Goal: Task Accomplishment & Management: Manage account settings

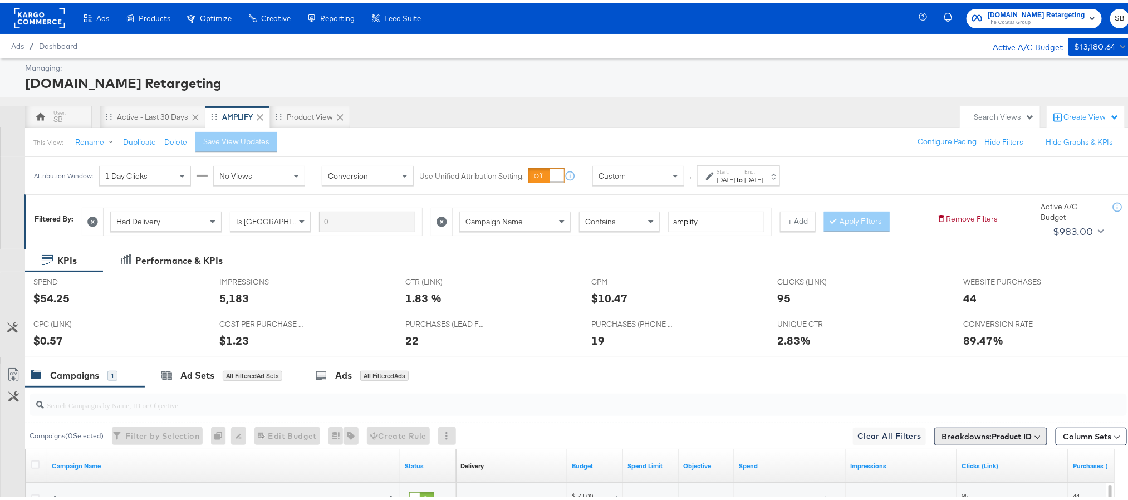
click at [964, 435] on span "Breakdowns: Product ID" at bounding box center [986, 433] width 90 height 11
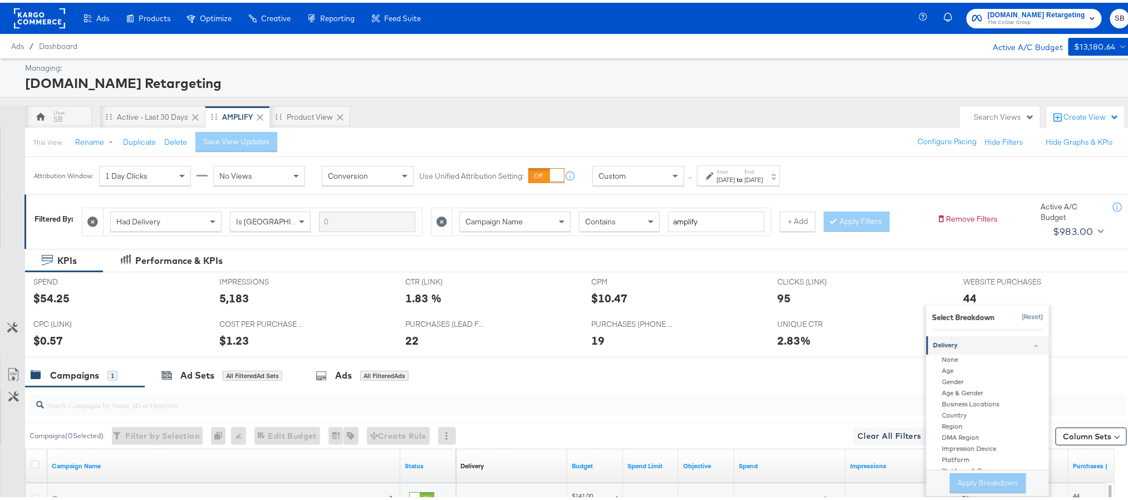
click at [1017, 317] on button "[Reset]" at bounding box center [1029, 315] width 28 height 18
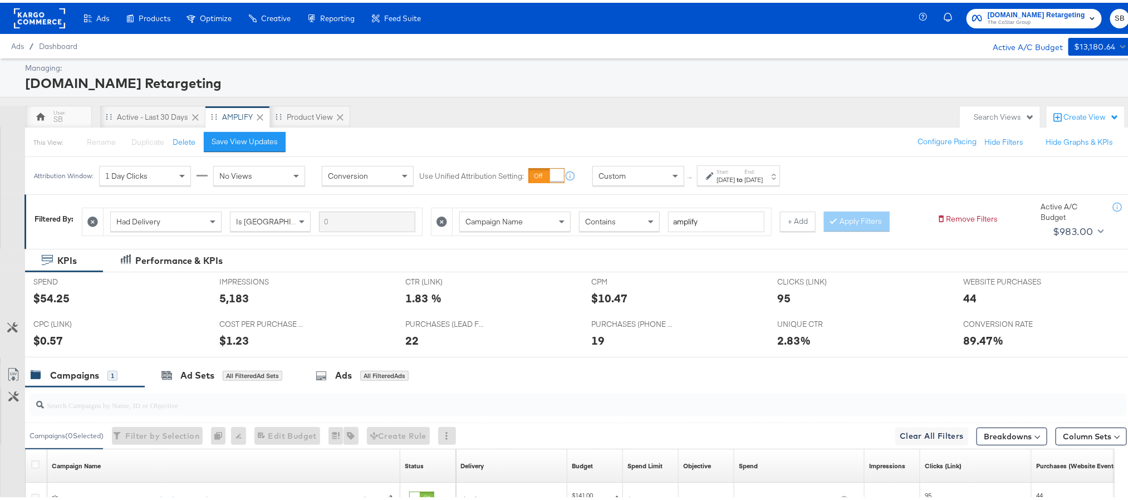
scroll to position [131, 0]
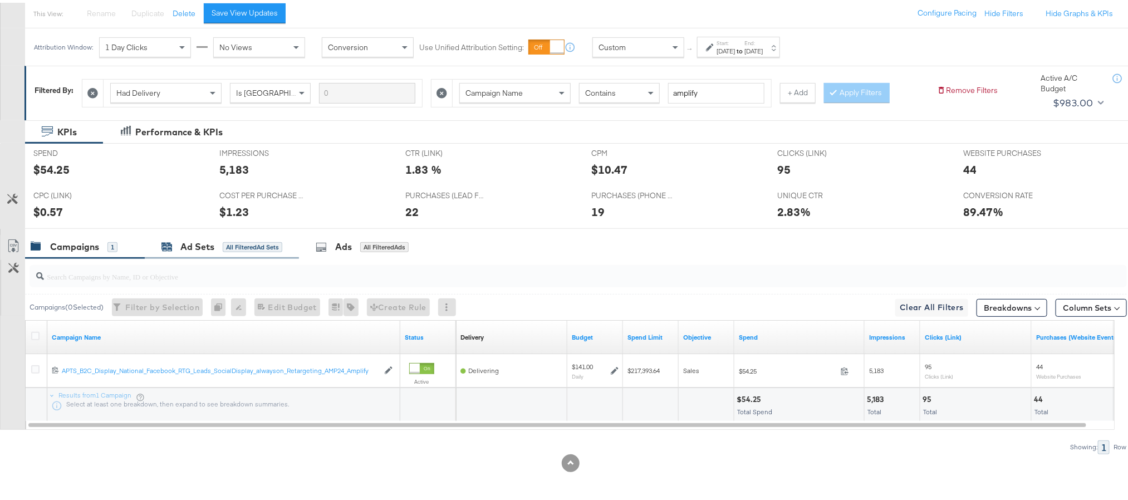
click at [179, 247] on div "Ad Sets All Filtered Ad Sets" at bounding box center [221, 244] width 121 height 13
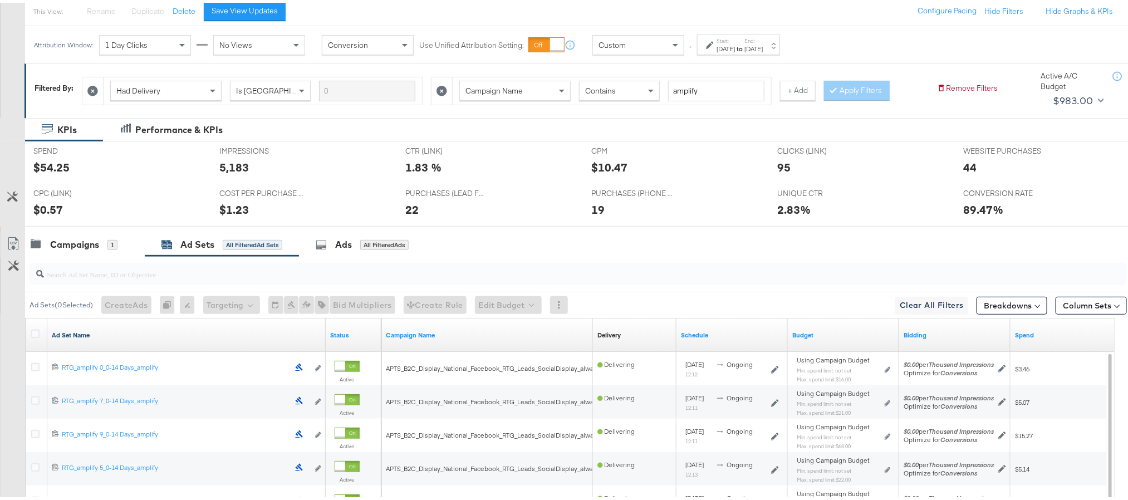
click at [71, 337] on link "Ad Set Name" at bounding box center [186, 332] width 269 height 9
click at [71, 337] on link "Ad Set Name ↓" at bounding box center [186, 332] width 269 height 9
click at [36, 329] on icon at bounding box center [35, 331] width 8 height 8
click at [0, 0] on input "checkbox" at bounding box center [0, 0] width 0 height 0
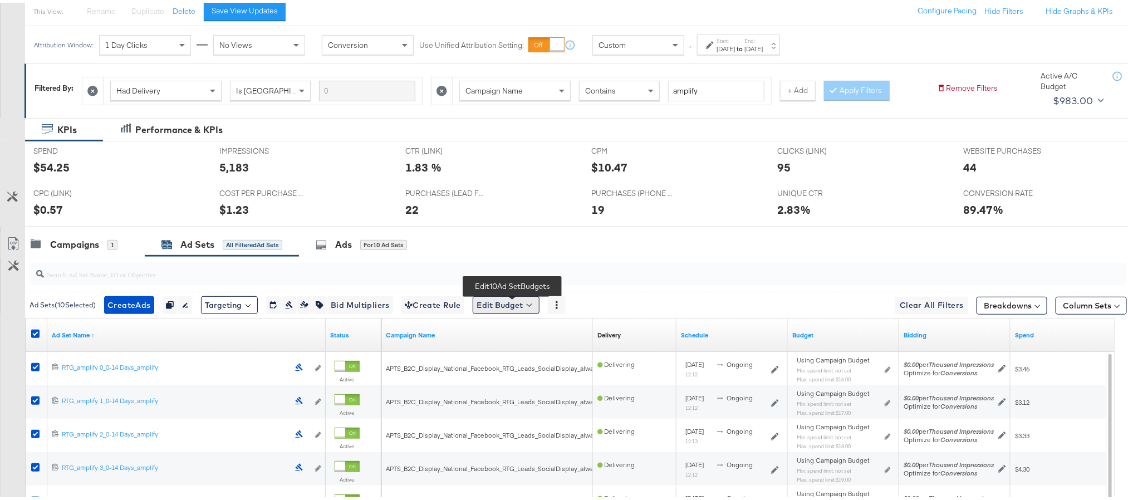
click at [508, 302] on button "Edit Budget" at bounding box center [506, 302] width 67 height 18
click at [524, 362] on button "Edit Ad Set Spend Limits" at bounding box center [523, 354] width 99 height 18
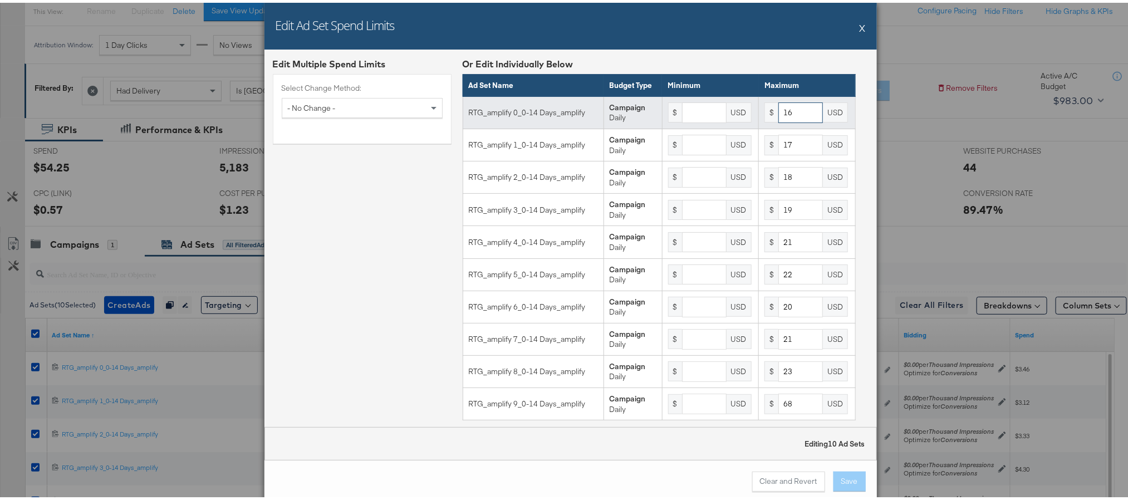
click at [788, 120] on input "16" at bounding box center [800, 110] width 45 height 21
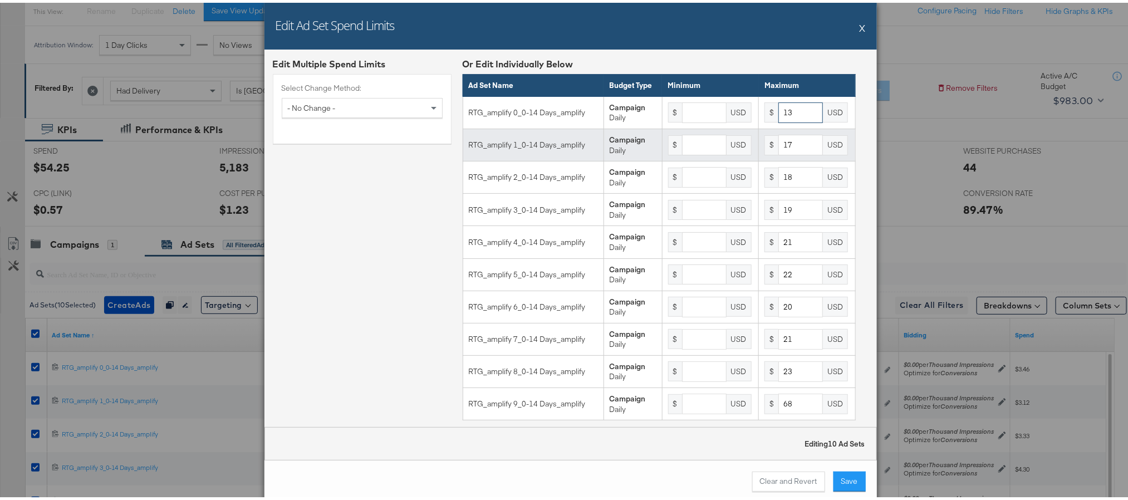
type input "13"
click at [789, 151] on input "17" at bounding box center [800, 142] width 45 height 21
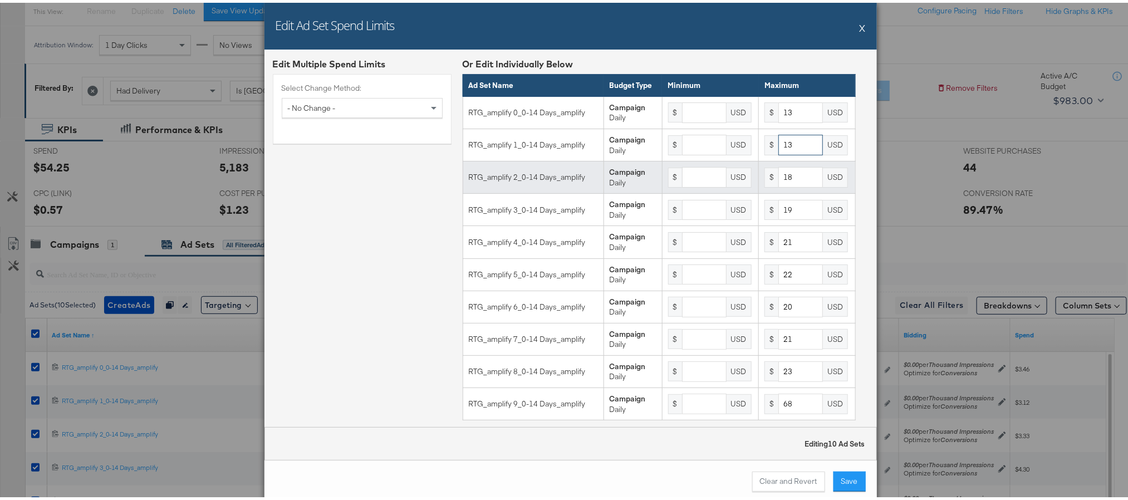
type input "13"
click at [782, 183] on input "18" at bounding box center [800, 174] width 45 height 21
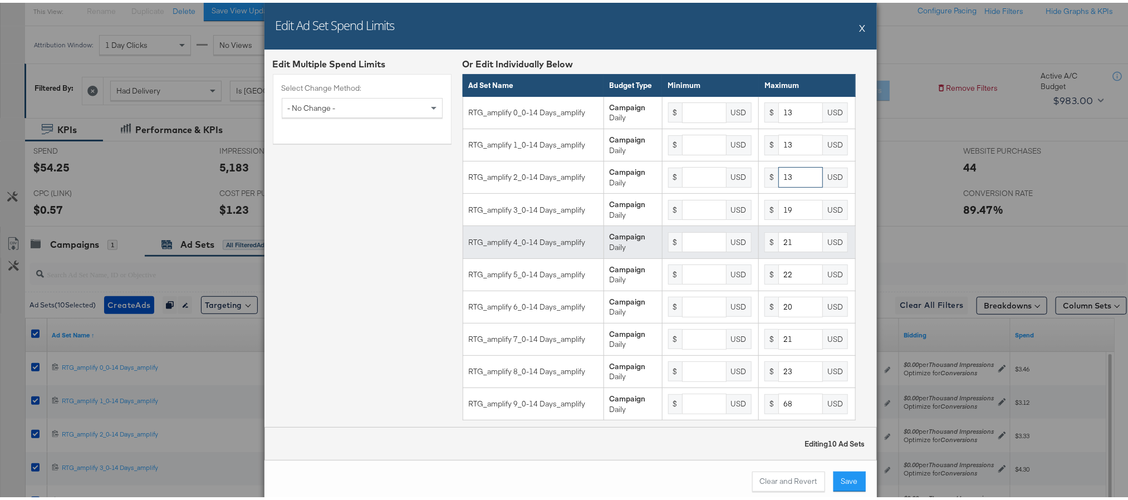
type input "13"
click at [781, 250] on input "21" at bounding box center [800, 239] width 45 height 21
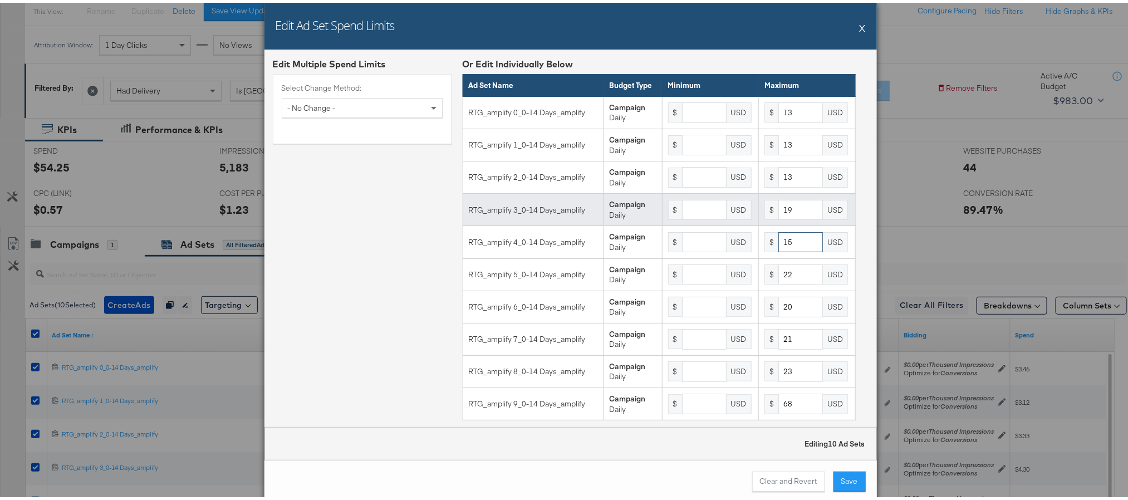
type input "15"
click at [781, 218] on input "19" at bounding box center [800, 207] width 45 height 21
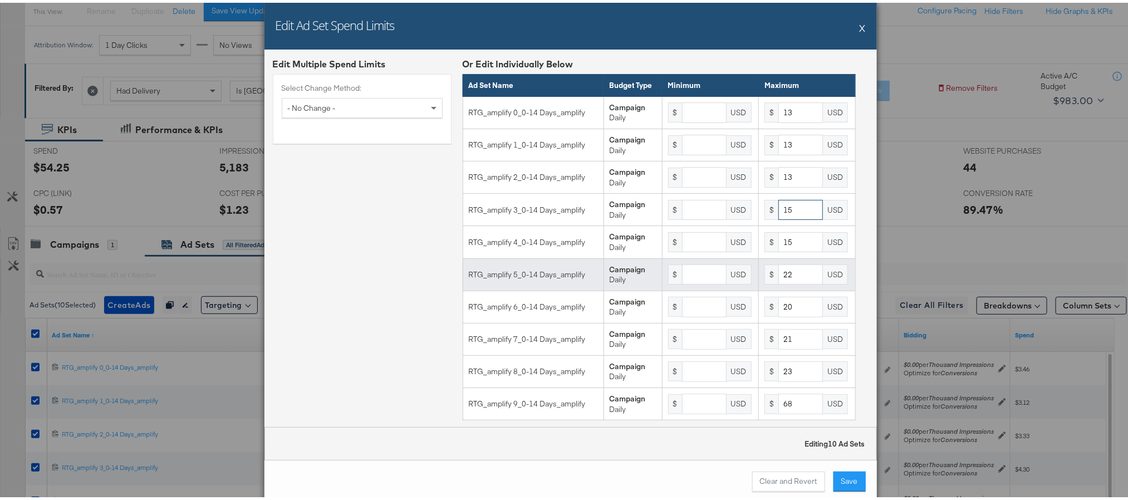
type input "15"
click at [789, 282] on input "22" at bounding box center [800, 272] width 45 height 21
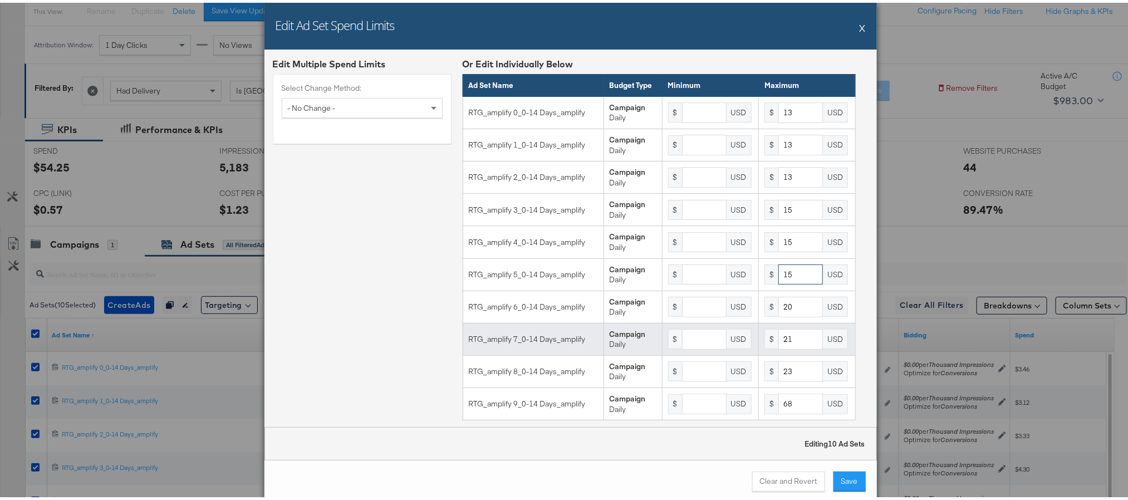
type input "15"
click at [785, 347] on input "21" at bounding box center [800, 336] width 45 height 21
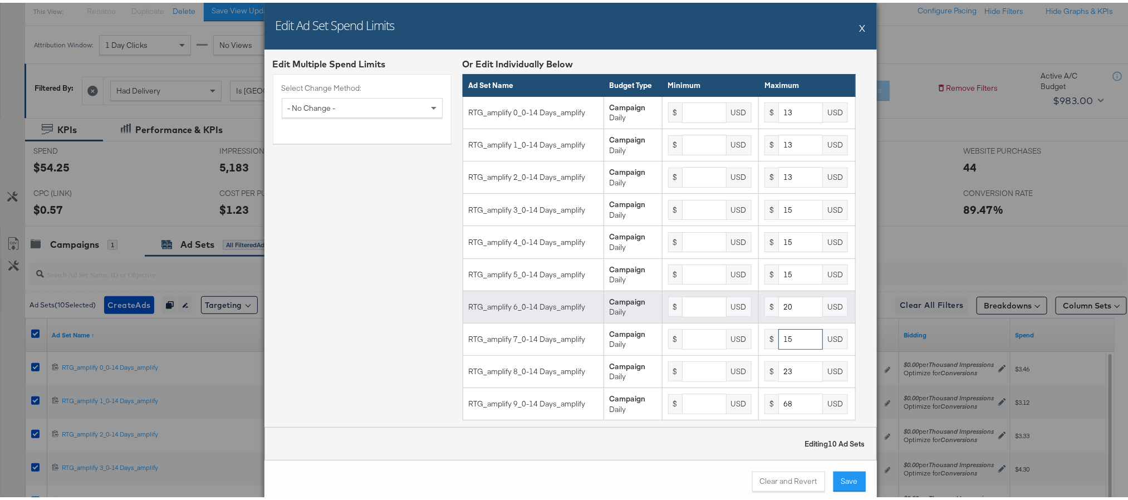
type input "15"
click at [787, 314] on input "20" at bounding box center [800, 304] width 45 height 21
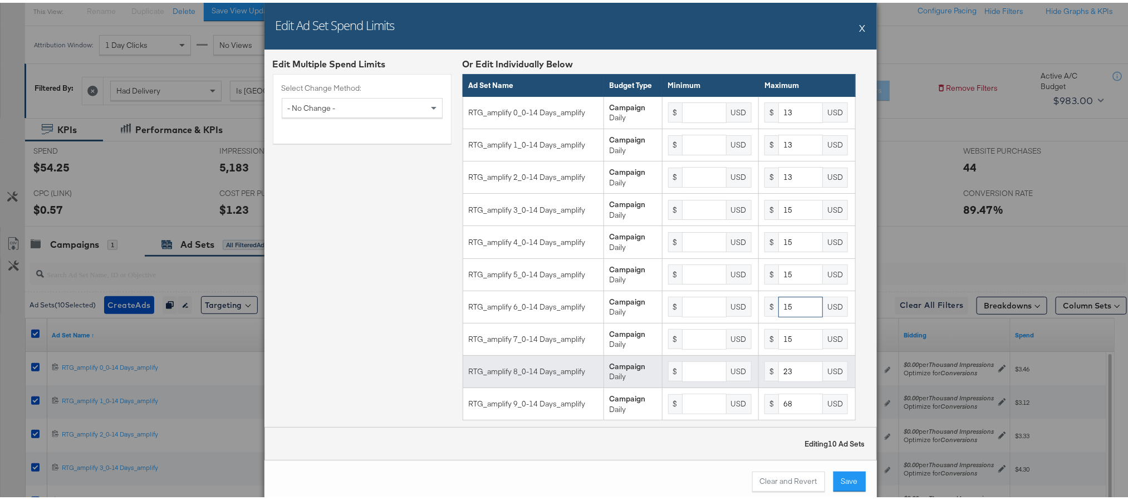
type input "15"
click at [780, 379] on input "23" at bounding box center [800, 368] width 45 height 21
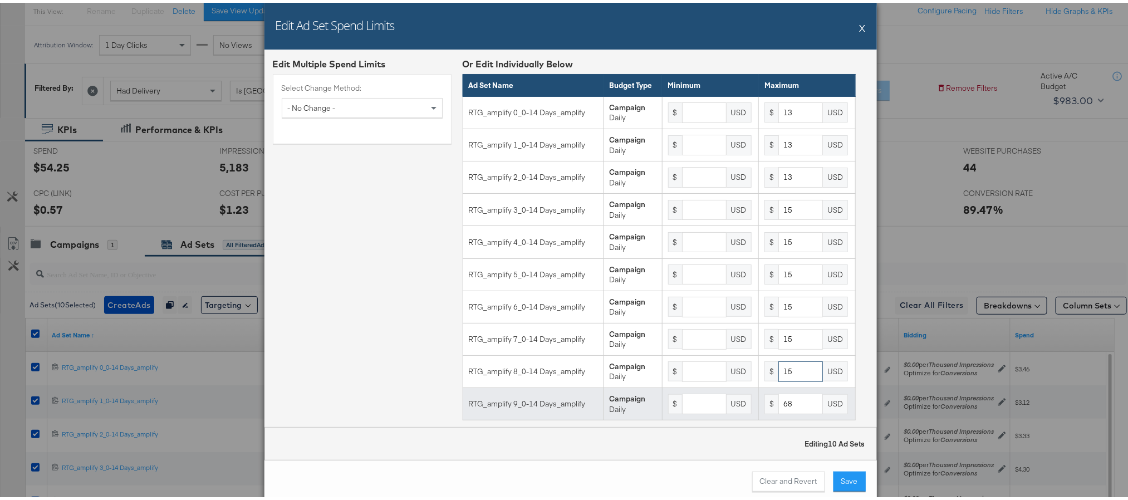
type input "15"
click at [785, 411] on input "68" at bounding box center [800, 401] width 45 height 21
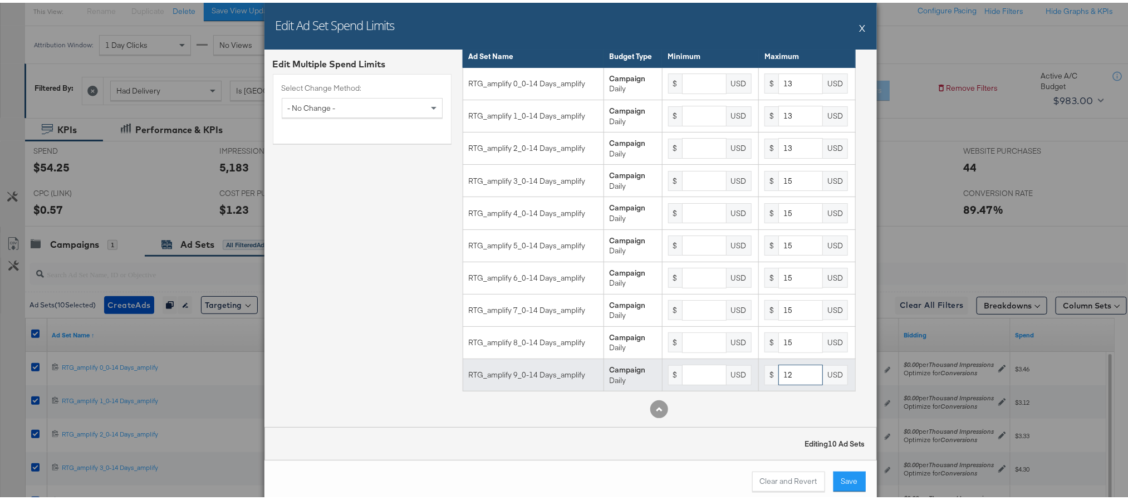
scroll to position [0, 0]
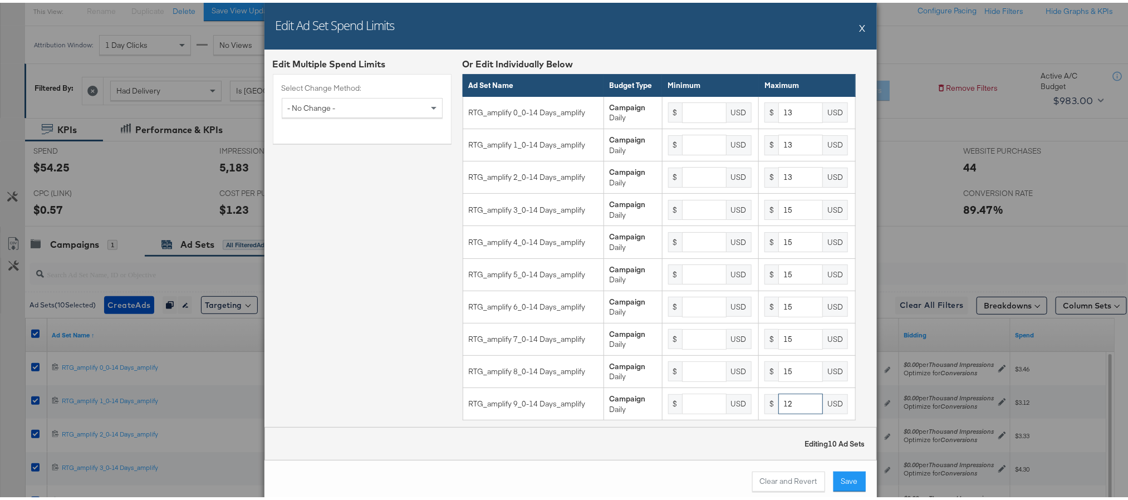
type input "12"
click at [849, 480] on button "Save" at bounding box center [849, 479] width 32 height 20
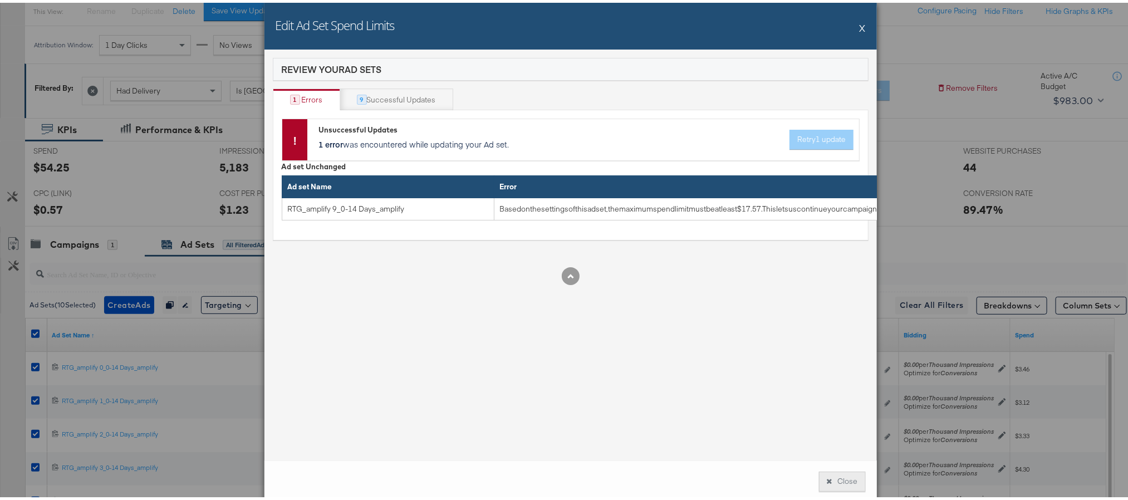
click at [845, 471] on button "Close" at bounding box center [842, 479] width 47 height 20
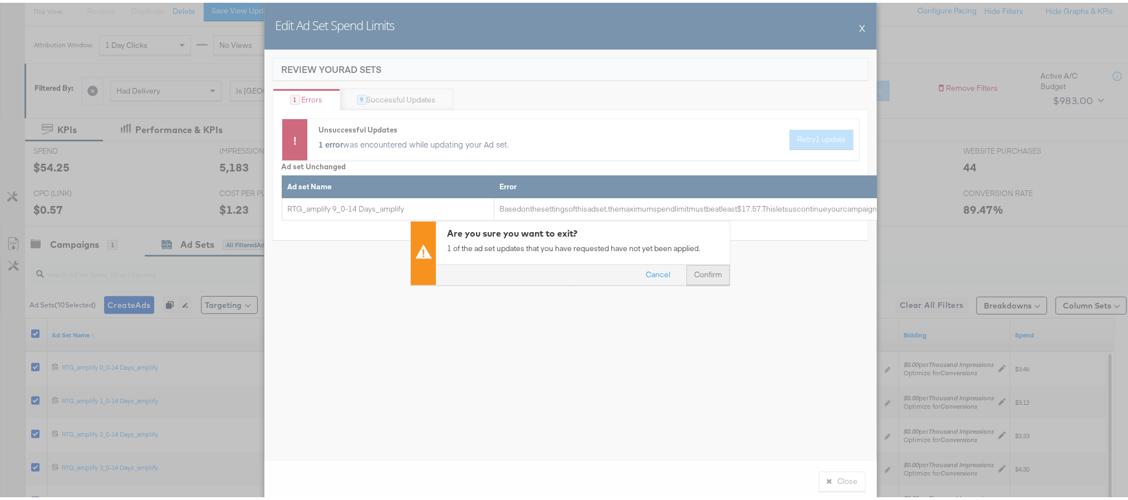
click at [695, 271] on button "Confirm" at bounding box center [707, 272] width 43 height 20
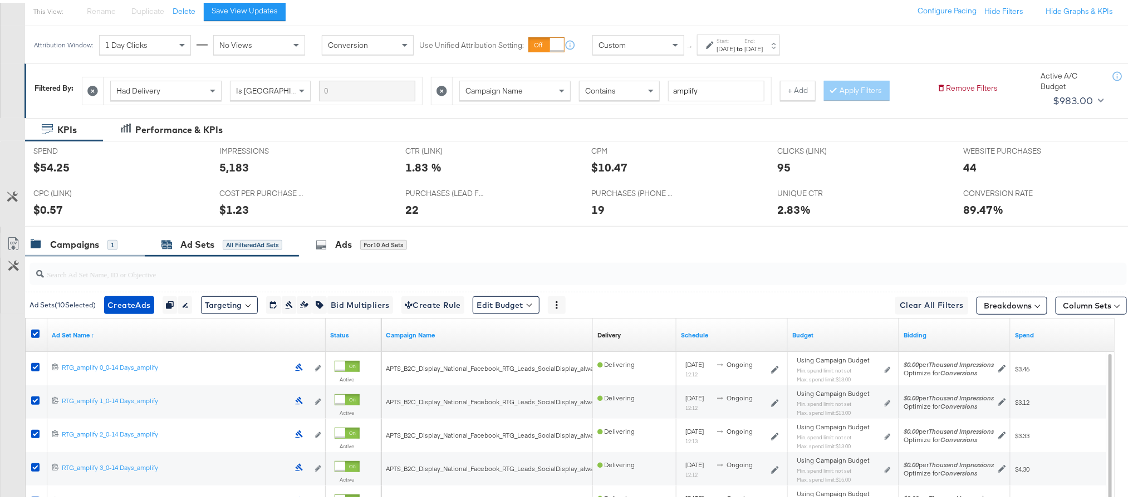
click at [80, 243] on div "Campaigns" at bounding box center [74, 241] width 49 height 13
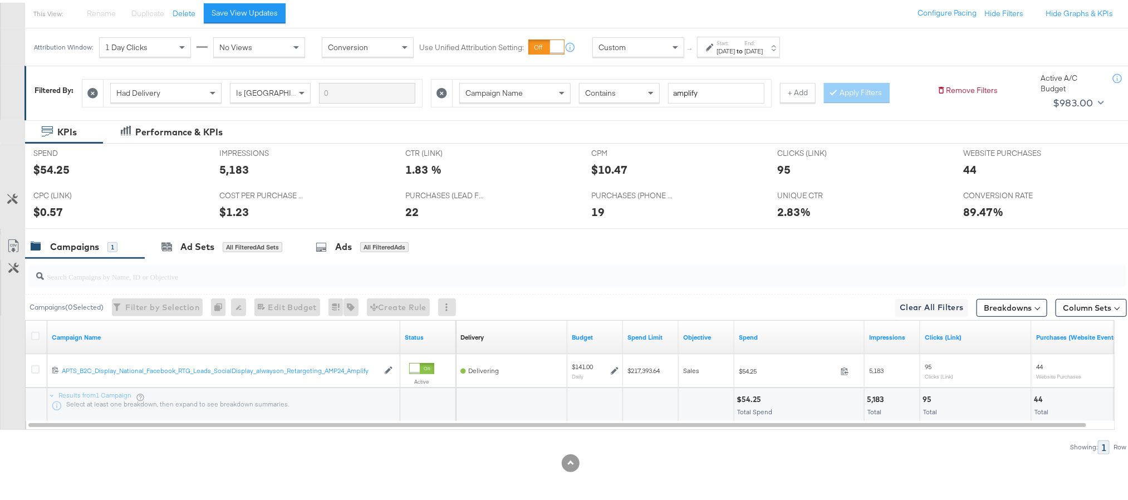
click at [95, 92] on icon at bounding box center [92, 90] width 11 height 11
click at [498, 89] on button "Apply Filters" at bounding box center [508, 90] width 66 height 20
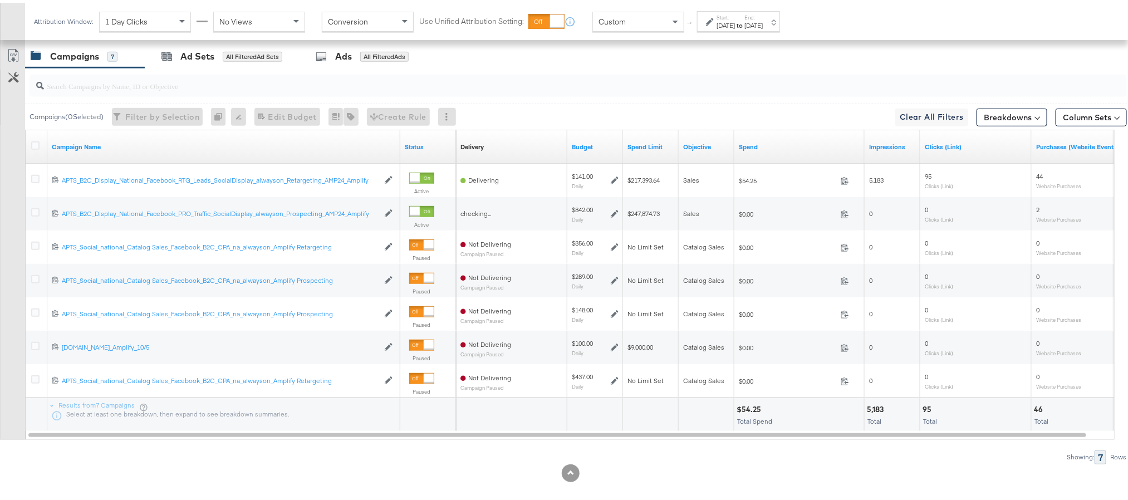
scroll to position [321, 0]
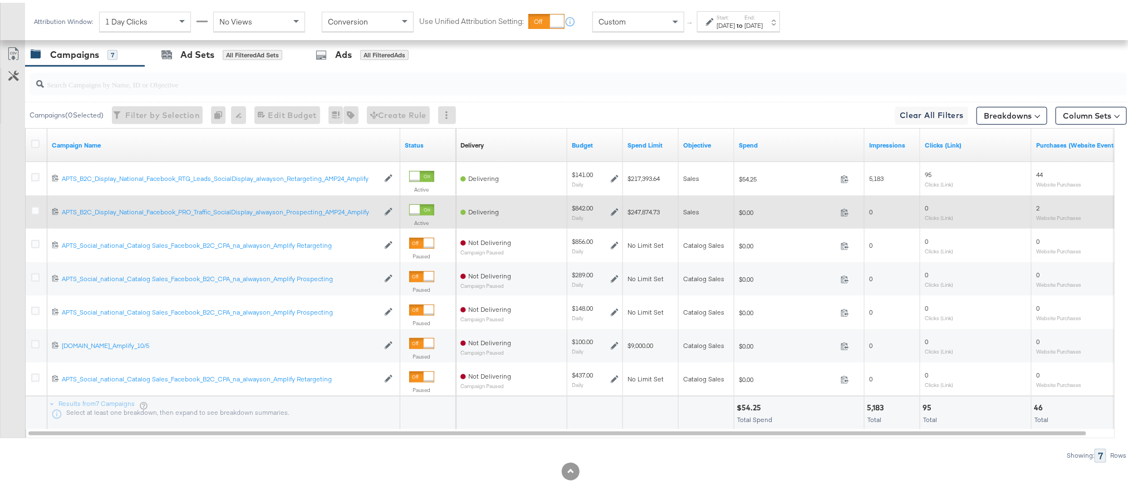
click at [612, 207] on icon at bounding box center [615, 209] width 8 height 8
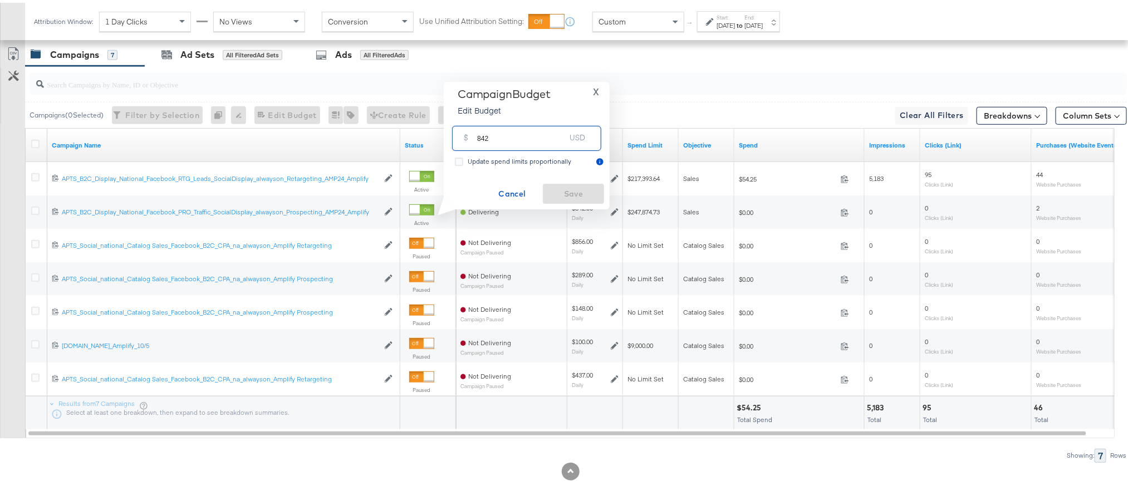
click at [523, 129] on input "842" at bounding box center [521, 131] width 88 height 24
type input "481"
click at [592, 194] on span "Save" at bounding box center [573, 191] width 52 height 14
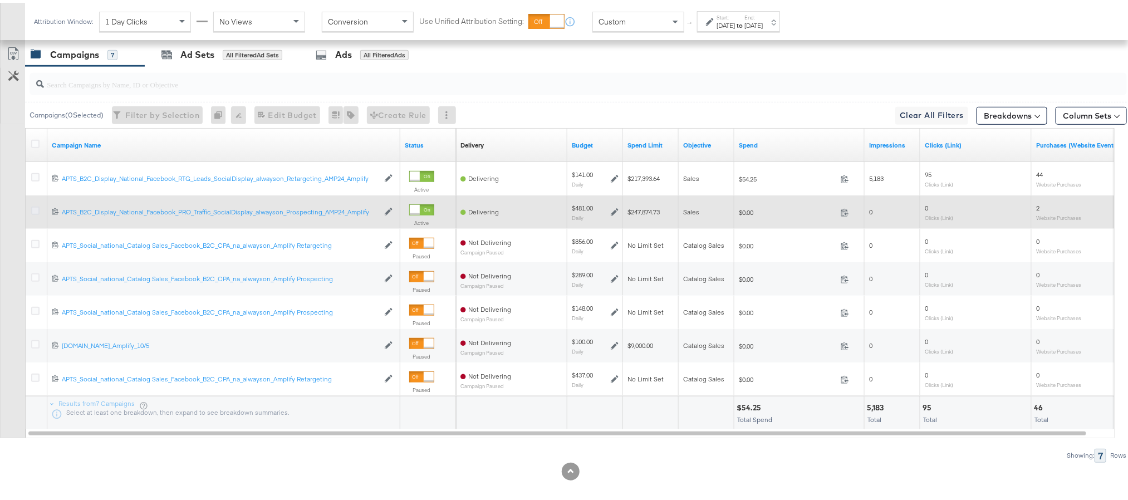
click at [32, 208] on icon at bounding box center [35, 208] width 8 height 8
click at [0, 0] on input "checkbox" at bounding box center [0, 0] width 0 height 0
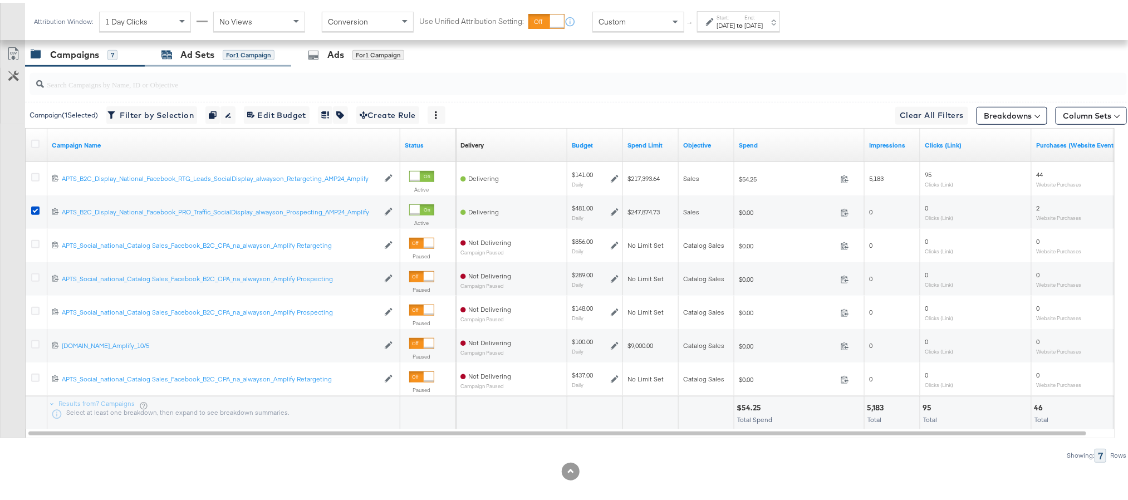
click at [184, 51] on div "Ad Sets" at bounding box center [197, 52] width 34 height 13
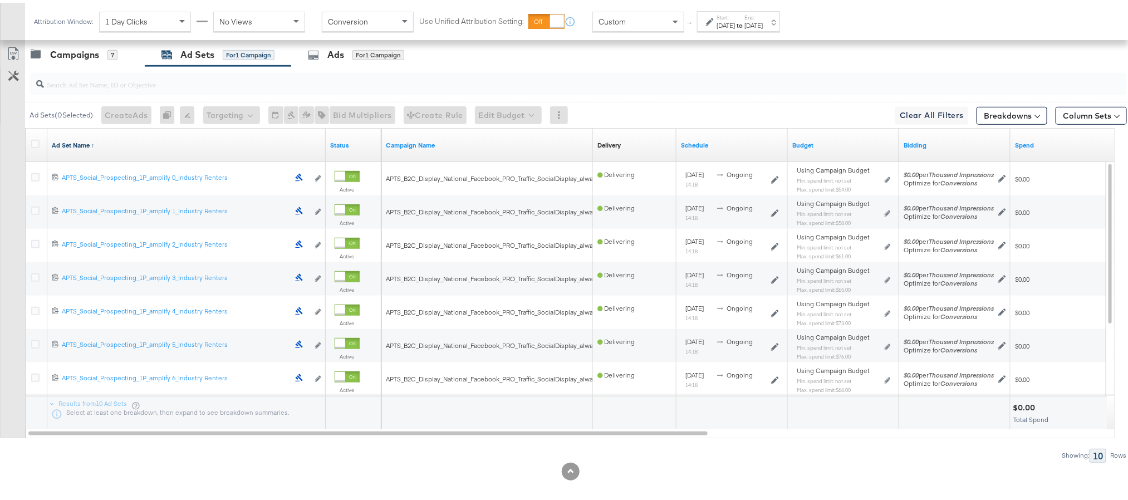
click at [80, 142] on link "Ad Set Name ↑" at bounding box center [186, 142] width 269 height 9
click at [80, 142] on link "Ad Set Name ↓" at bounding box center [186, 142] width 269 height 9
click at [35, 147] on div at bounding box center [37, 142] width 12 height 11
click at [35, 144] on icon at bounding box center [35, 141] width 8 height 8
click at [0, 0] on input "checkbox" at bounding box center [0, 0] width 0 height 0
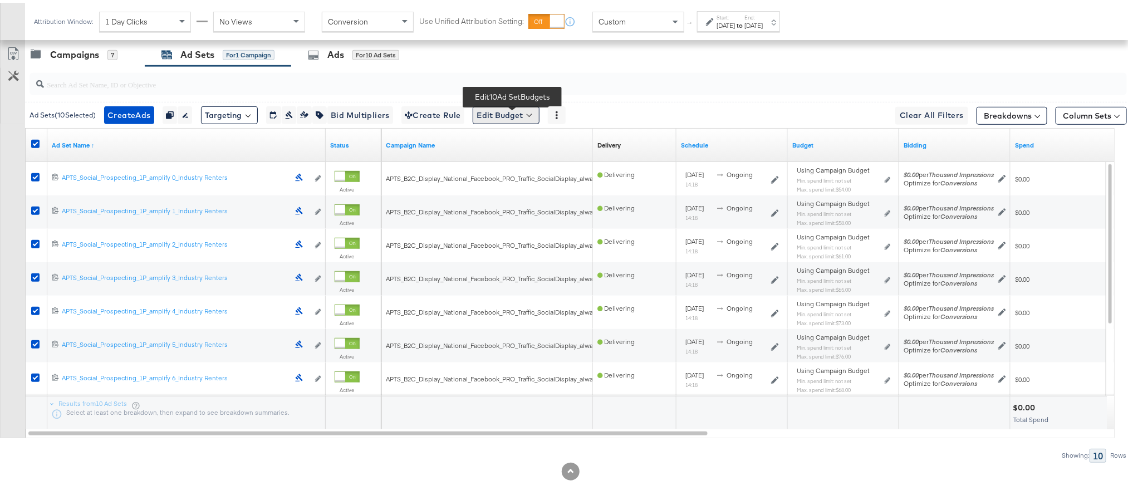
click at [521, 116] on button "Edit Budget" at bounding box center [506, 113] width 67 height 18
click at [525, 177] on li "Edit Ad Set Spend Limits" at bounding box center [523, 166] width 100 height 22
click at [532, 171] on span "Edit Ad Set Spend Limits" at bounding box center [519, 163] width 82 height 14
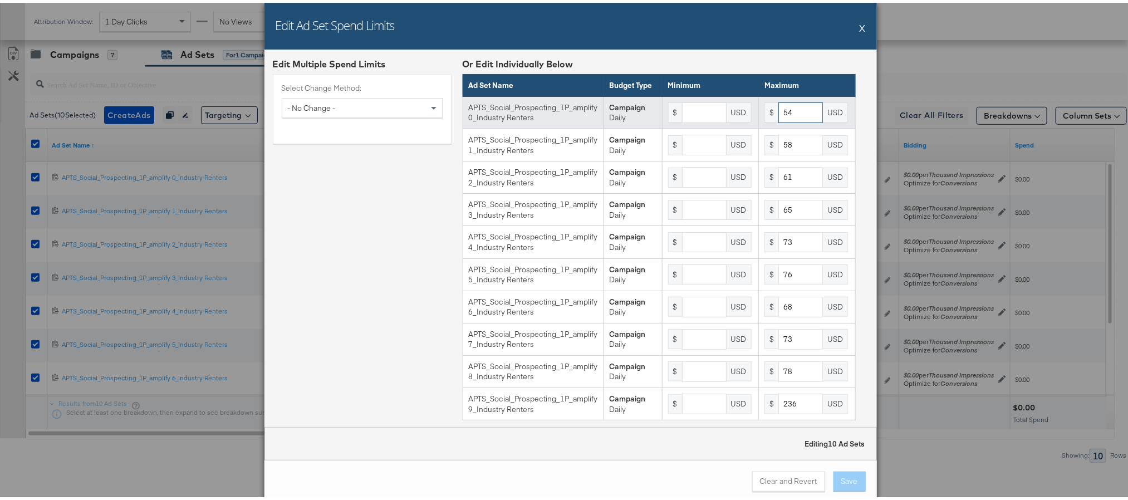
click at [784, 120] on input "54" at bounding box center [800, 110] width 45 height 21
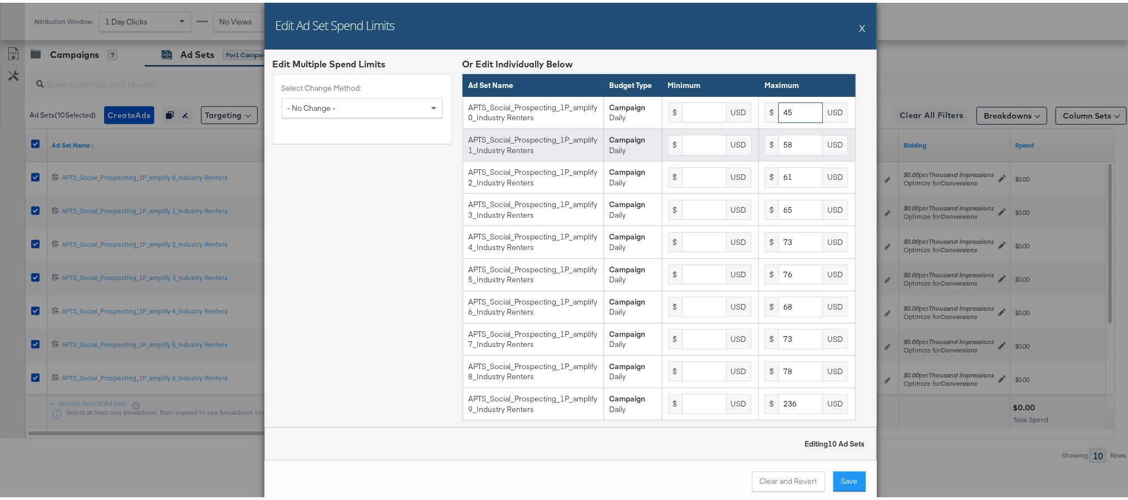
type input "45"
click at [780, 153] on input "58" at bounding box center [800, 142] width 45 height 21
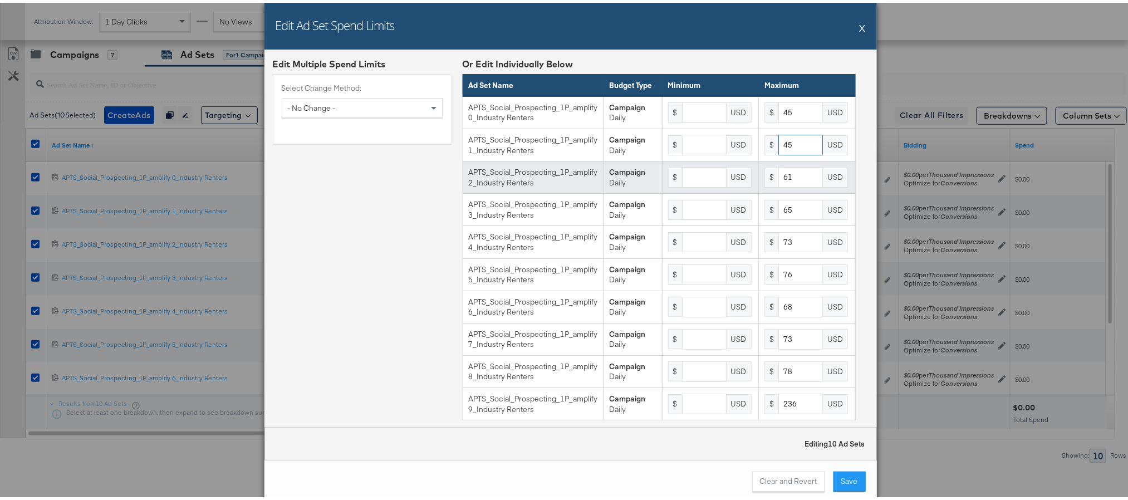
type input "45"
click at [779, 185] on input "61" at bounding box center [800, 174] width 45 height 21
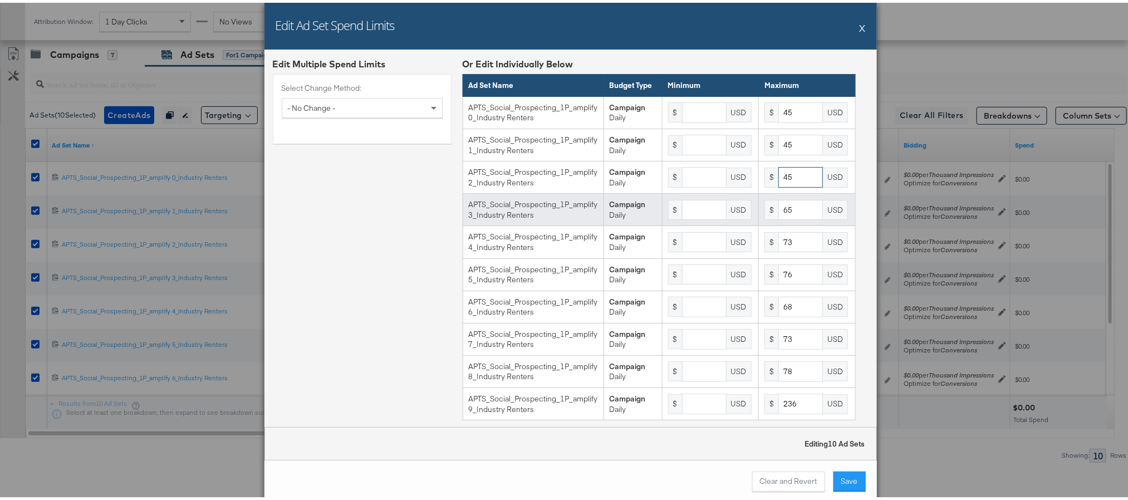
type input "45"
click at [780, 218] on input "65" at bounding box center [800, 207] width 45 height 21
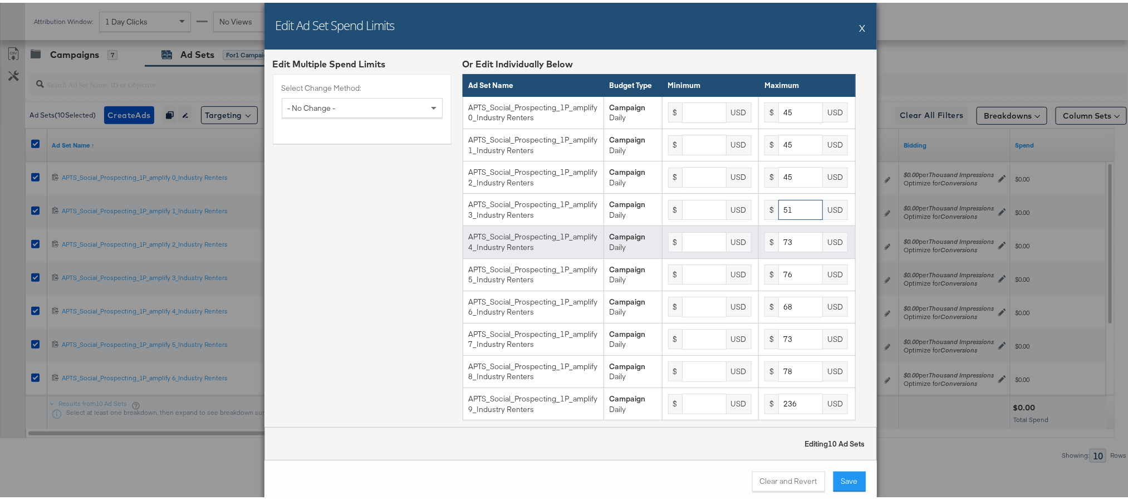
type input "51"
click at [780, 243] on input "73" at bounding box center [800, 239] width 45 height 21
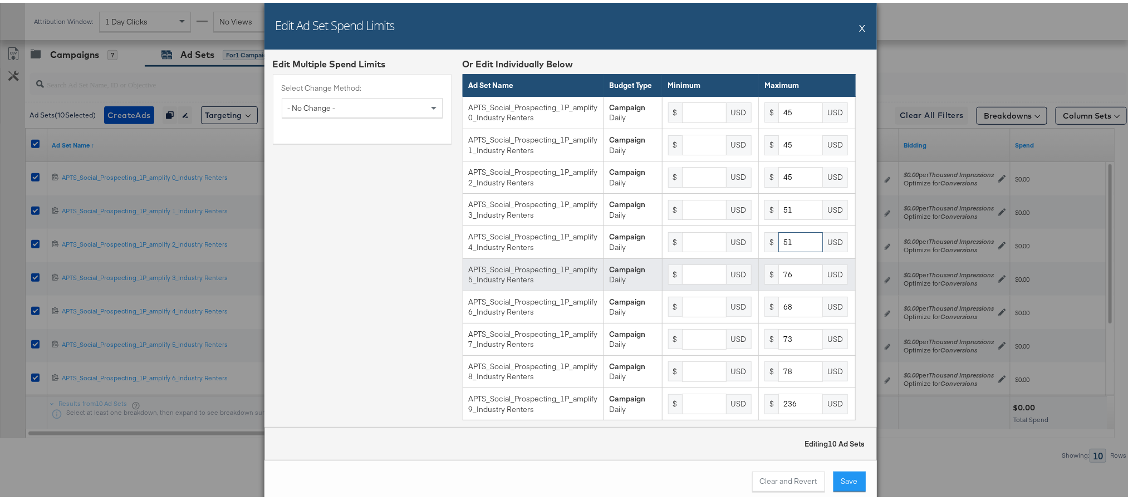
type input "51"
click at [778, 282] on input "76" at bounding box center [800, 272] width 45 height 21
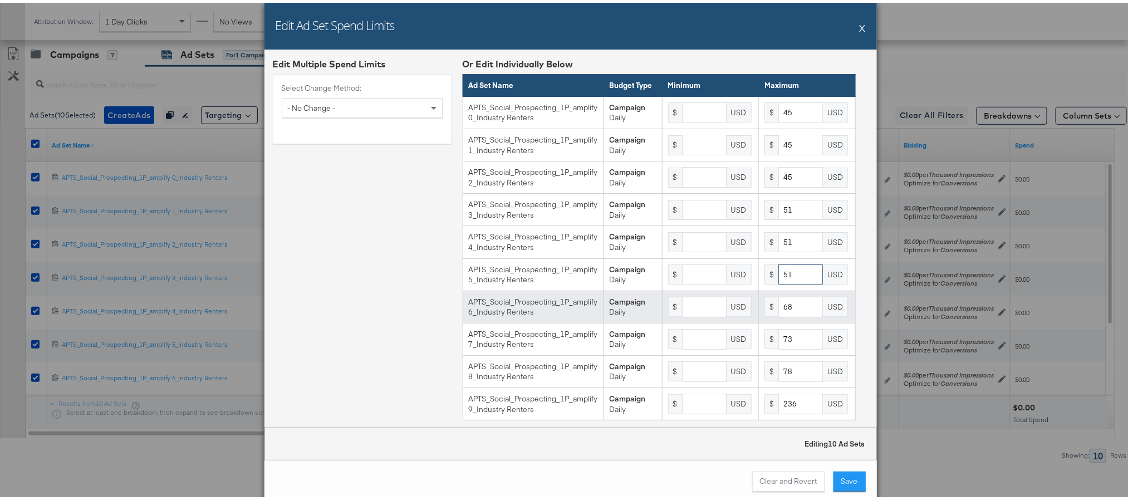
type input "51"
click at [778, 314] on input "68" at bounding box center [800, 304] width 45 height 21
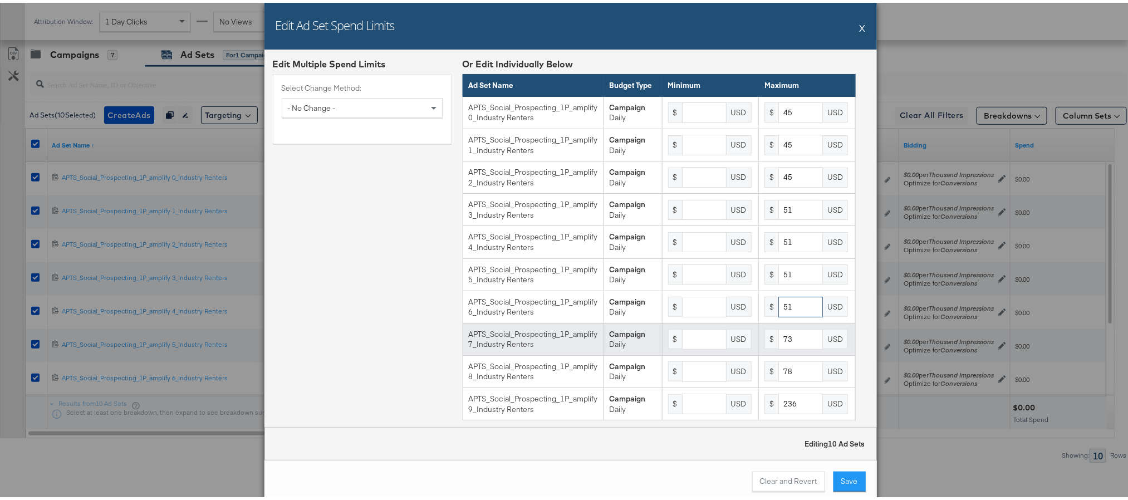
type input "51"
click at [778, 347] on input "73" at bounding box center [800, 336] width 45 height 21
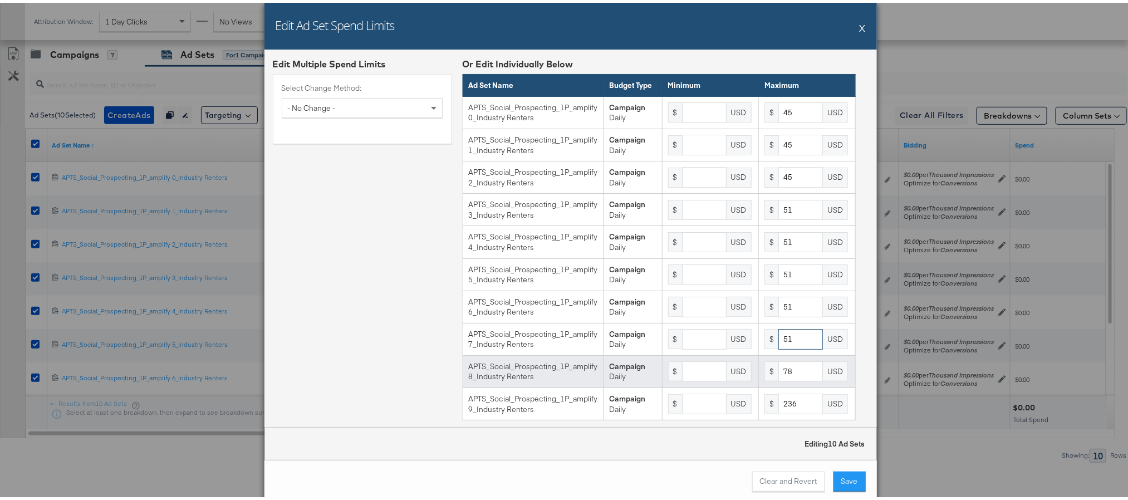
type input "51"
click at [780, 379] on input "78" at bounding box center [800, 368] width 45 height 21
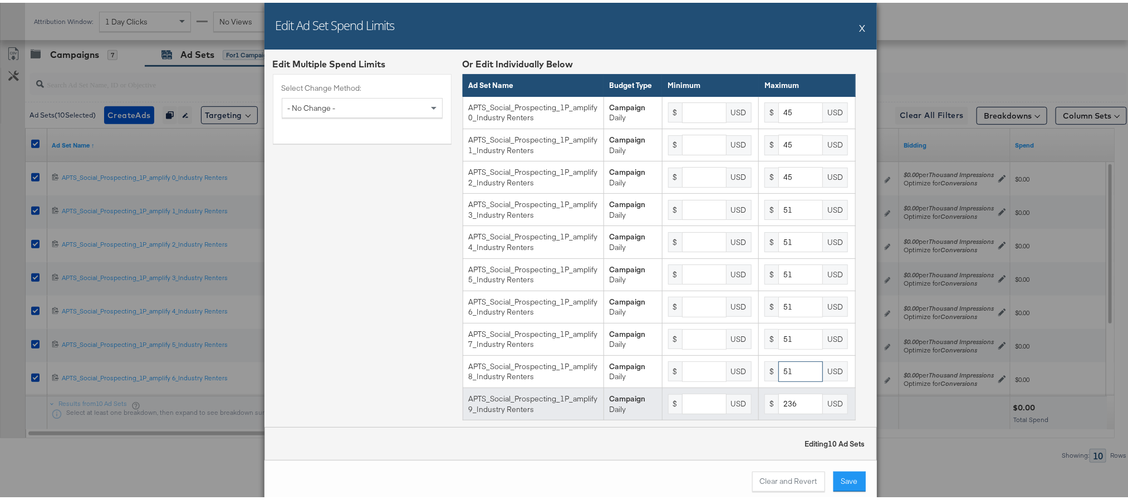
type input "51"
click at [783, 411] on input "236" at bounding box center [800, 401] width 45 height 21
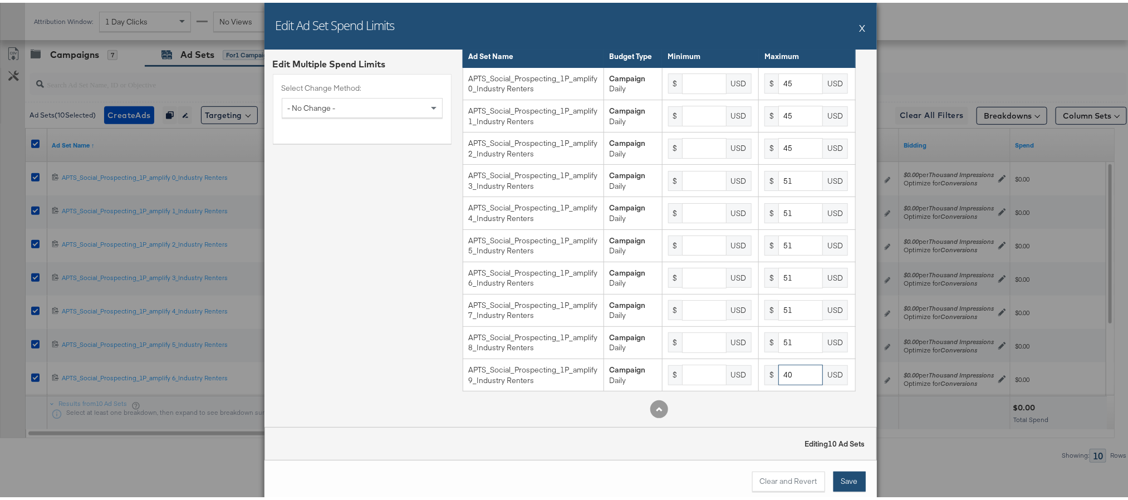
type input "40"
click at [847, 483] on button "Save" at bounding box center [849, 479] width 32 height 20
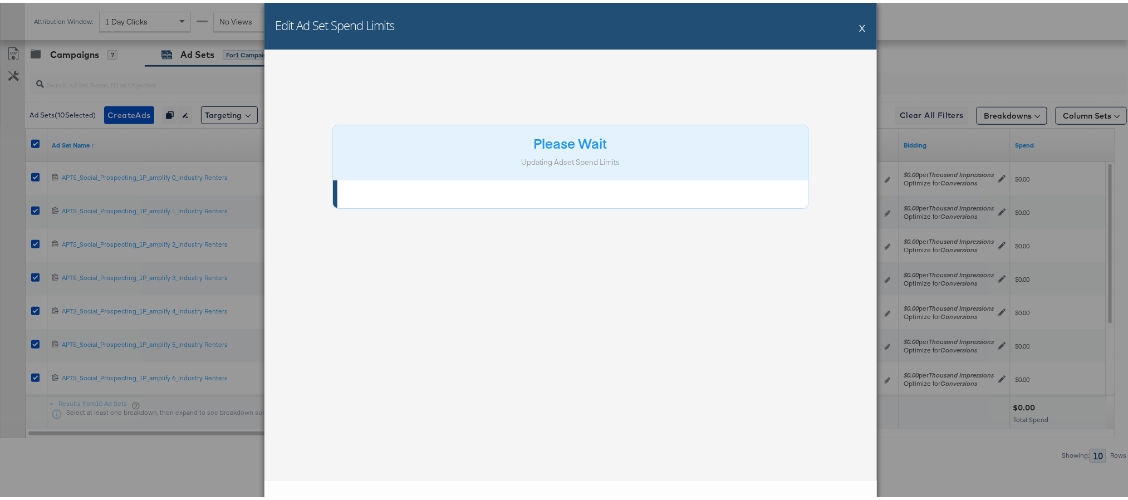
scroll to position [0, 0]
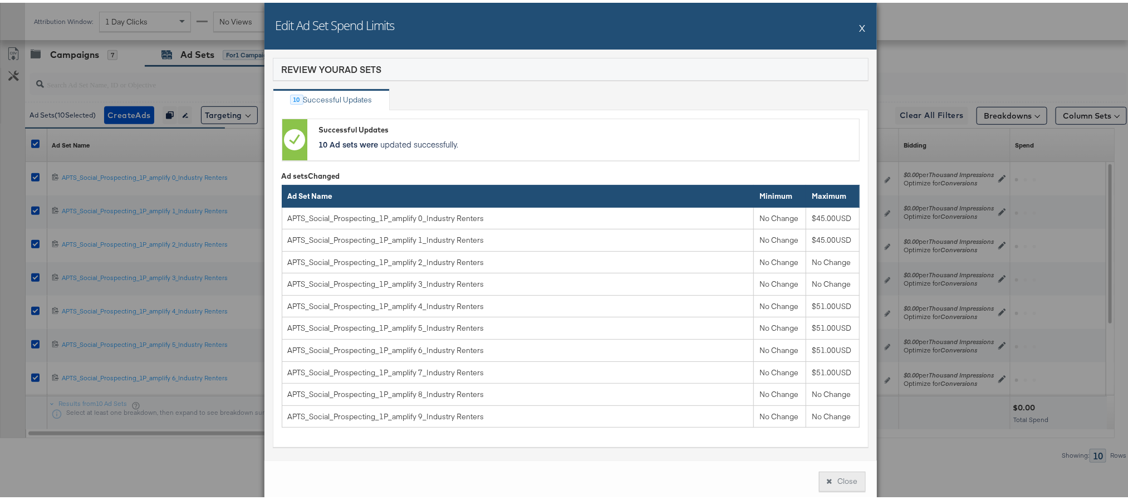
click at [847, 483] on button "Close" at bounding box center [842, 479] width 47 height 20
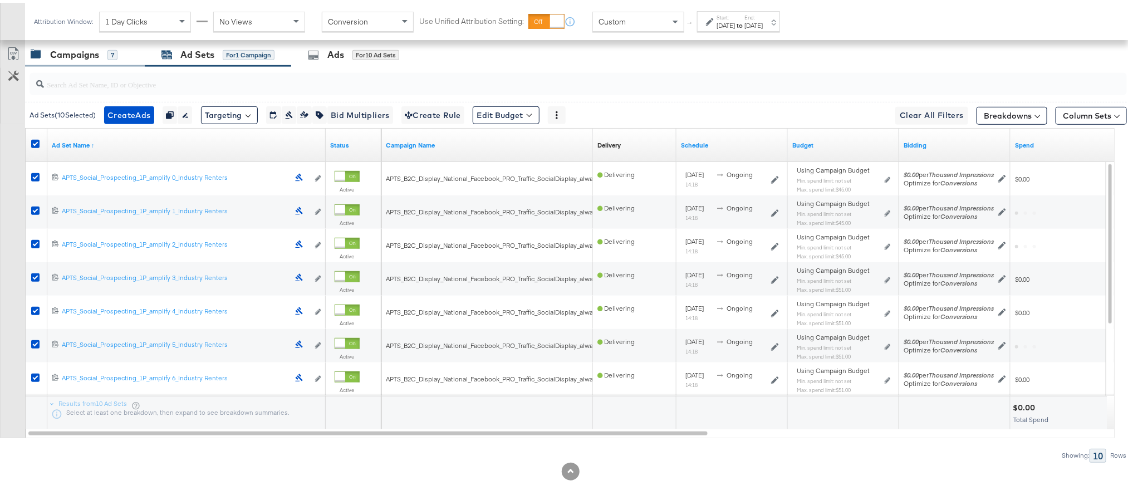
click at [92, 57] on div "Campaigns" at bounding box center [74, 52] width 49 height 13
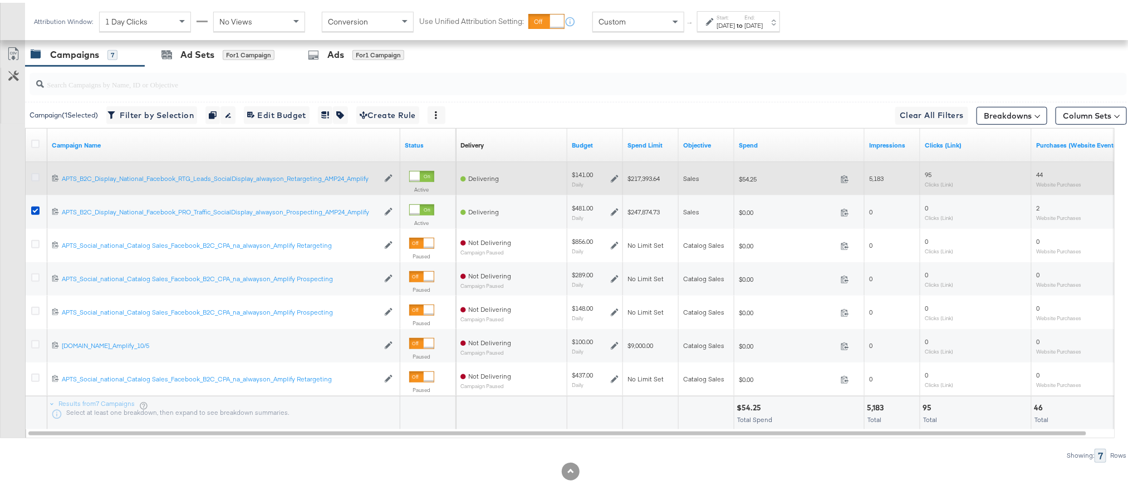
click at [33, 176] on icon at bounding box center [35, 174] width 8 height 8
click at [0, 0] on input "checkbox" at bounding box center [0, 0] width 0 height 0
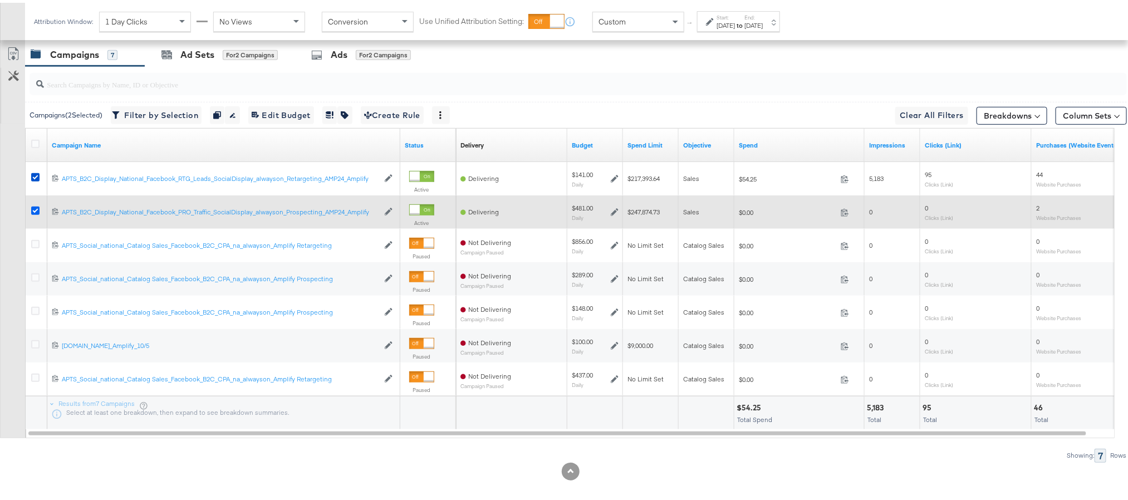
click at [35, 210] on icon at bounding box center [35, 208] width 8 height 8
click at [0, 0] on input "checkbox" at bounding box center [0, 0] width 0 height 0
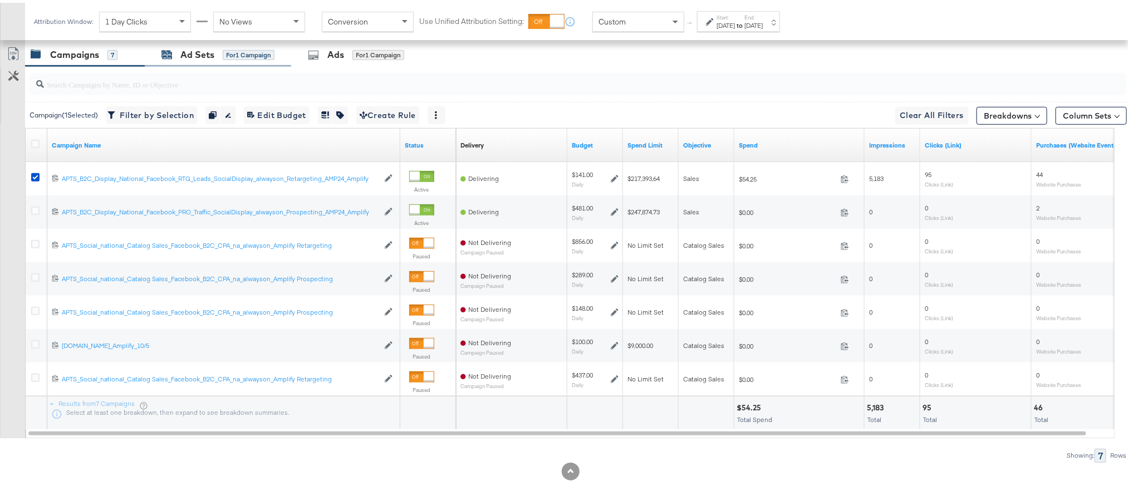
click at [193, 58] on div "Ad Sets" at bounding box center [197, 52] width 34 height 13
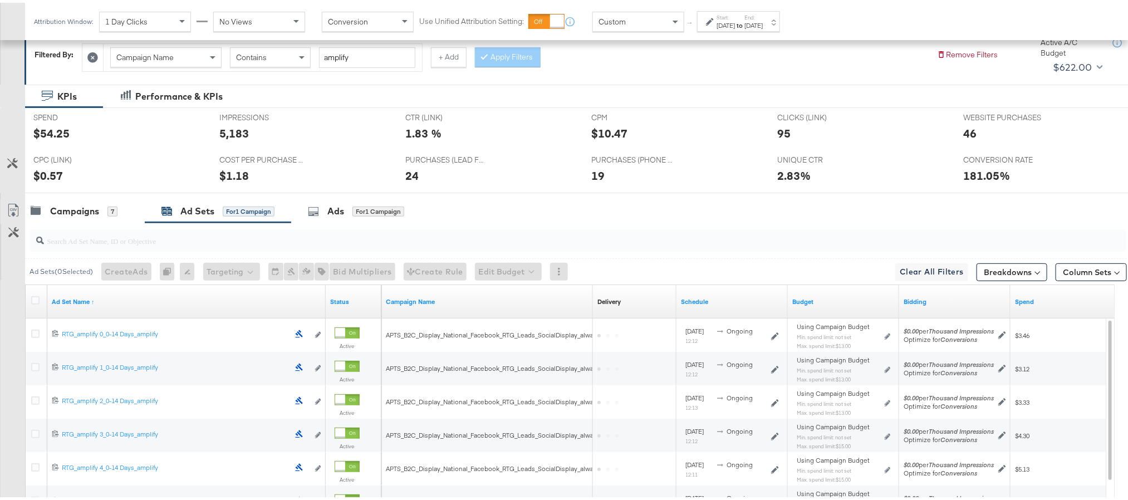
scroll to position [321, 0]
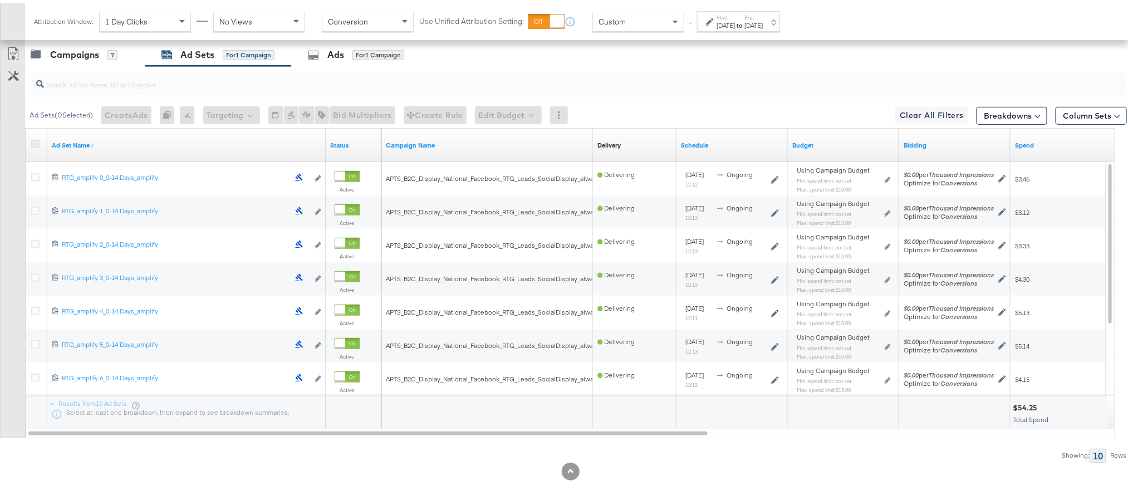
click at [36, 141] on icon at bounding box center [35, 141] width 8 height 8
click at [0, 0] on input "checkbox" at bounding box center [0, 0] width 0 height 0
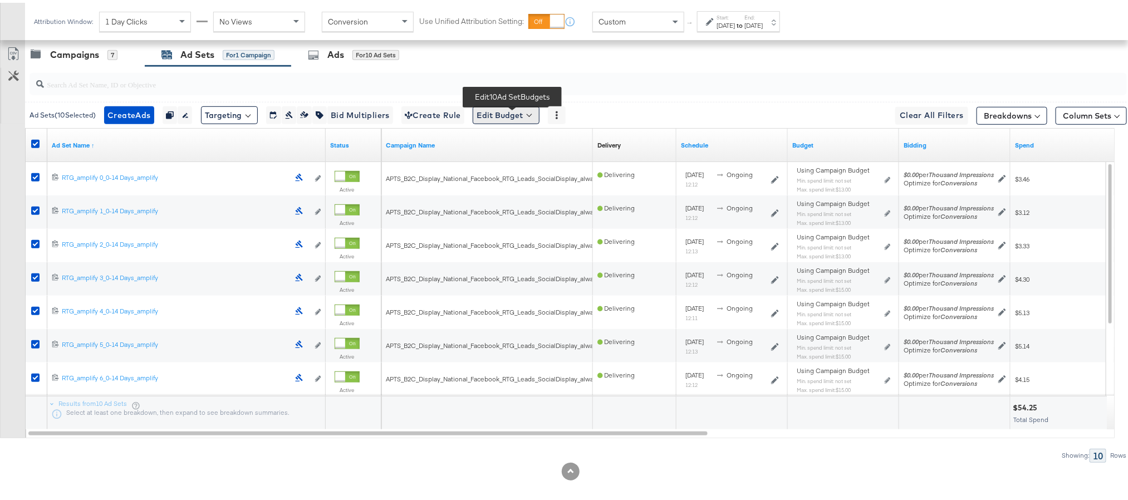
click at [530, 116] on button "Edit Budget" at bounding box center [506, 113] width 67 height 18
click at [528, 171] on span "Edit Ad Set Spend Limits" at bounding box center [519, 163] width 82 height 14
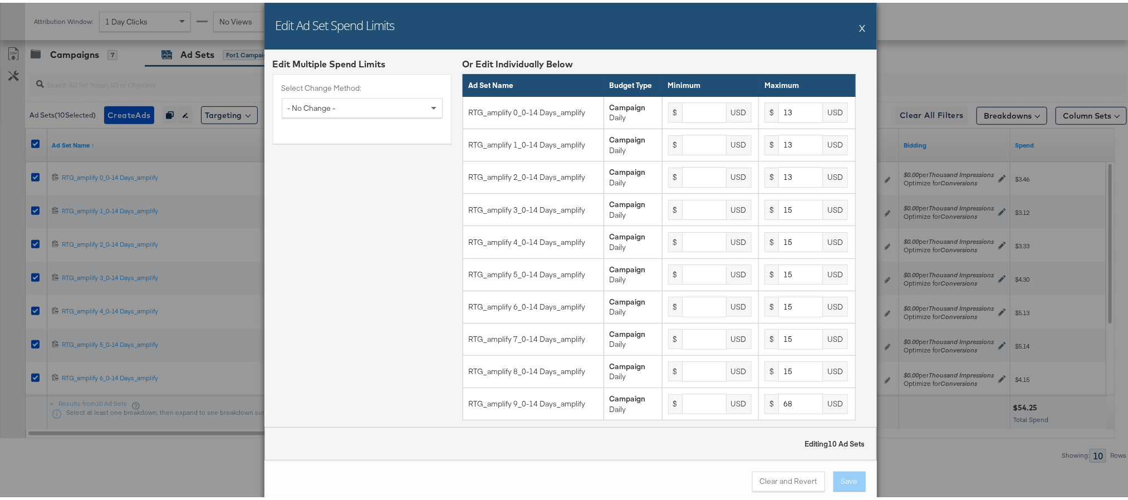
scroll to position [45, 0]
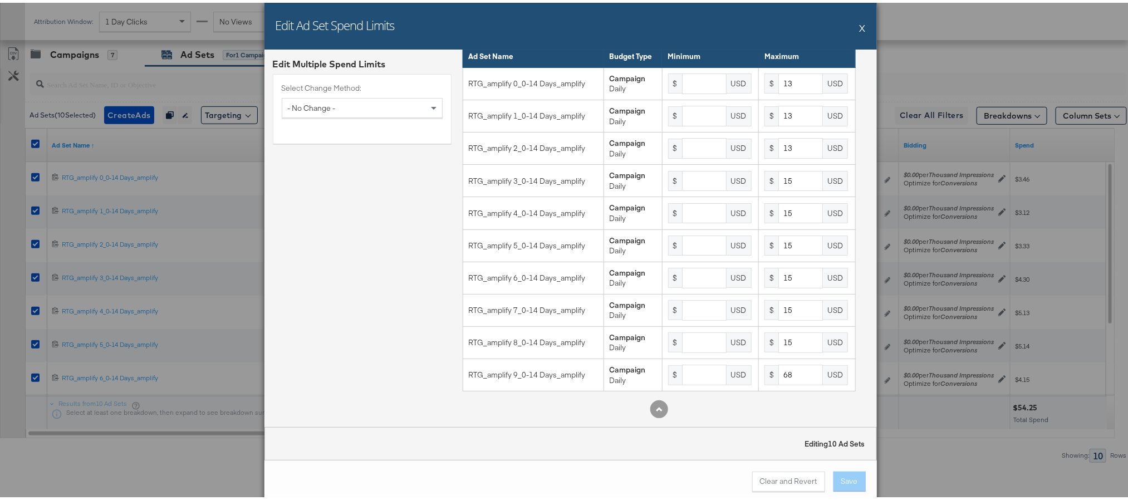
drag, startPoint x: 780, startPoint y: 425, endPoint x: 783, endPoint y: 418, distance: 7.2
click at [783, 418] on div "Edit Multiple Spend Limits Select Change Method: - No Change - Or Edit Individu…" at bounding box center [570, 273] width 612 height 453
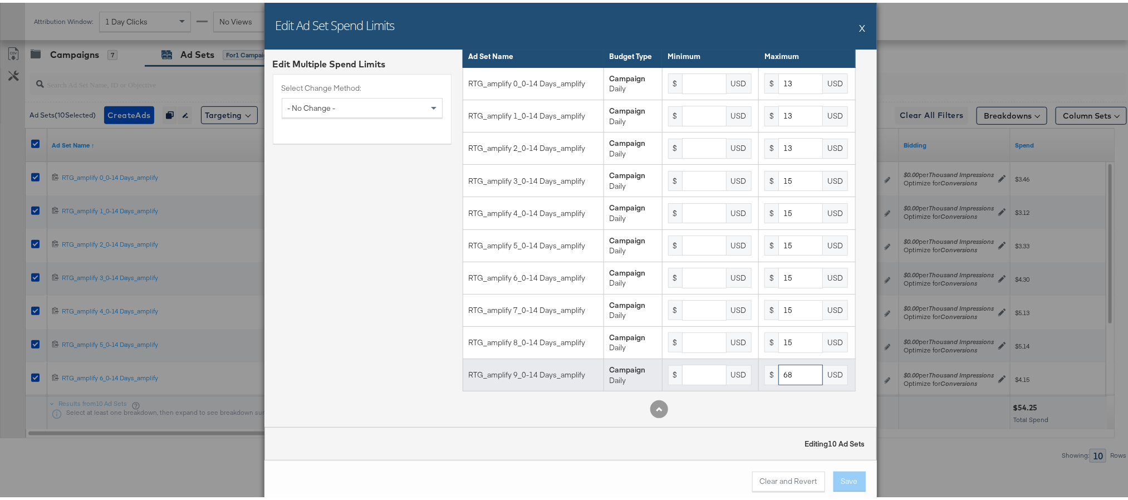
click at [785, 379] on input "68" at bounding box center [800, 372] width 45 height 21
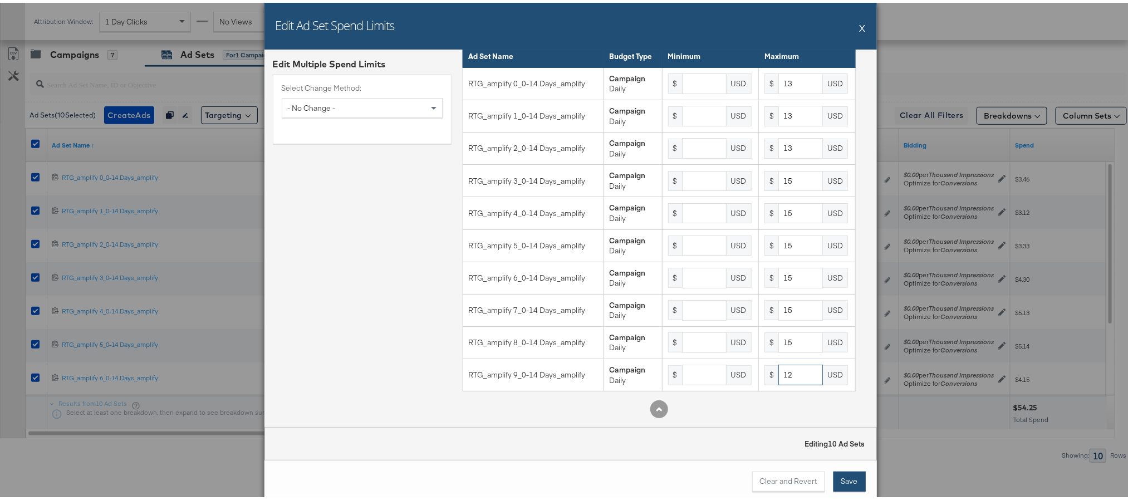
type input "12"
click at [834, 483] on button "Save" at bounding box center [849, 479] width 32 height 20
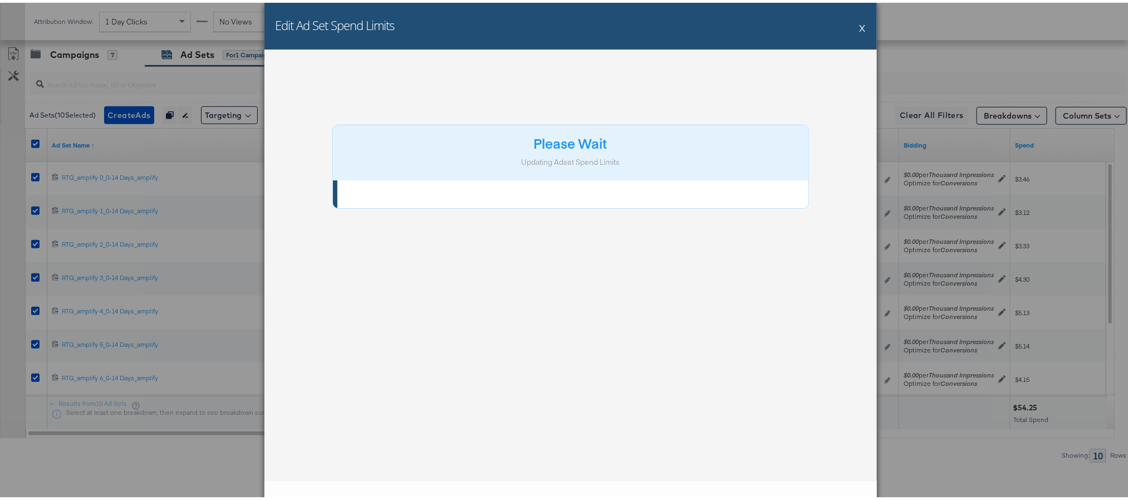
scroll to position [0, 0]
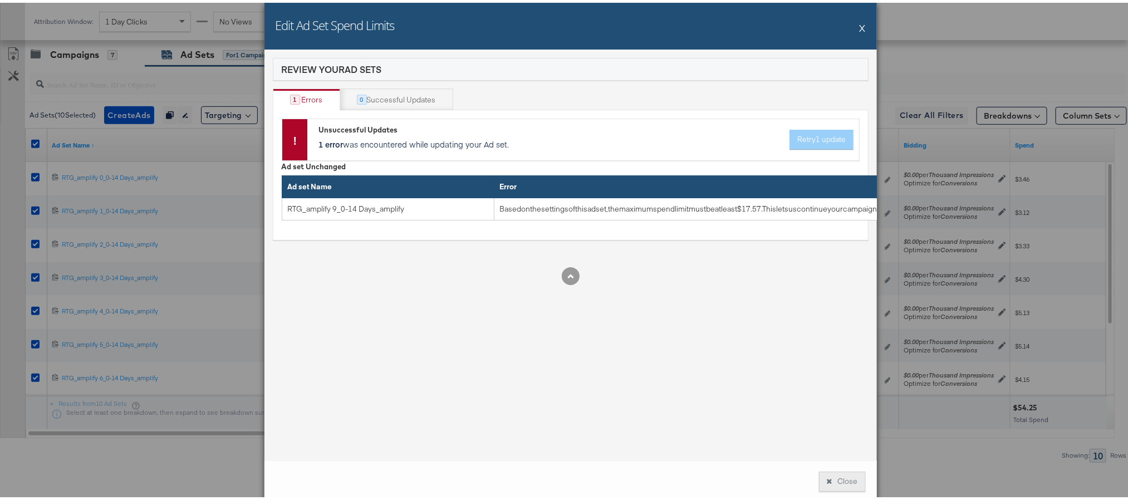
click at [825, 475] on button "Close" at bounding box center [842, 479] width 47 height 20
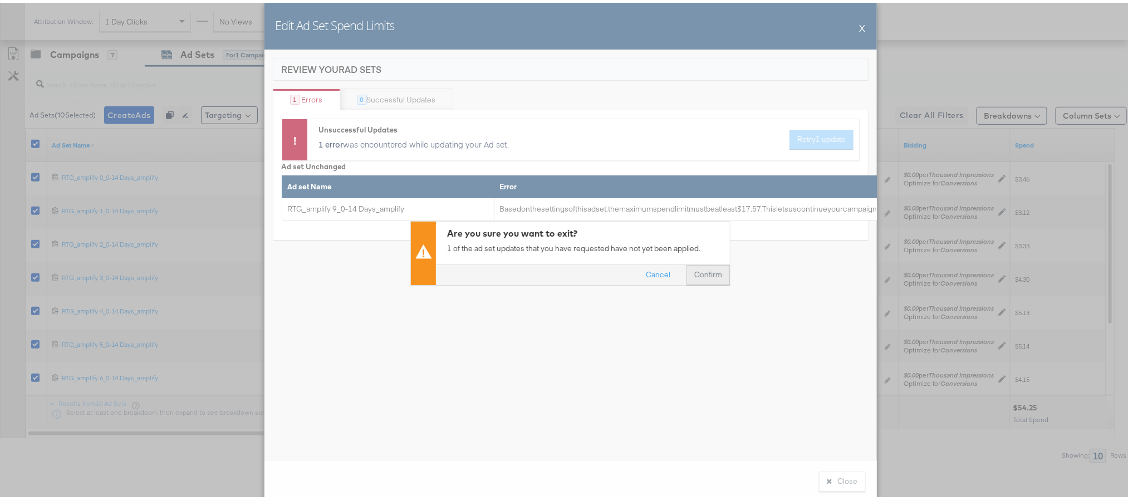
click at [692, 278] on button "Confirm" at bounding box center [707, 272] width 43 height 20
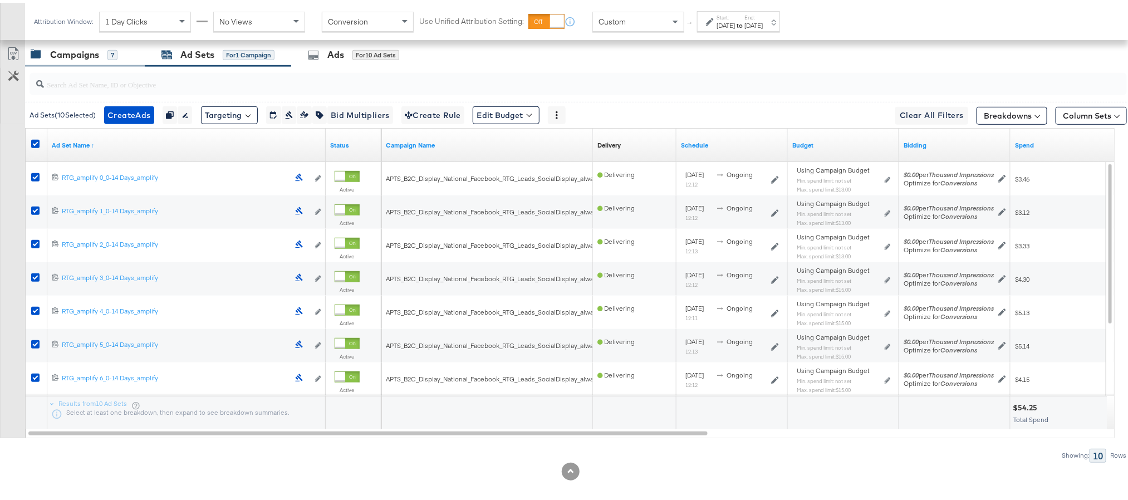
click at [62, 45] on div "Campaigns 7" at bounding box center [85, 52] width 120 height 24
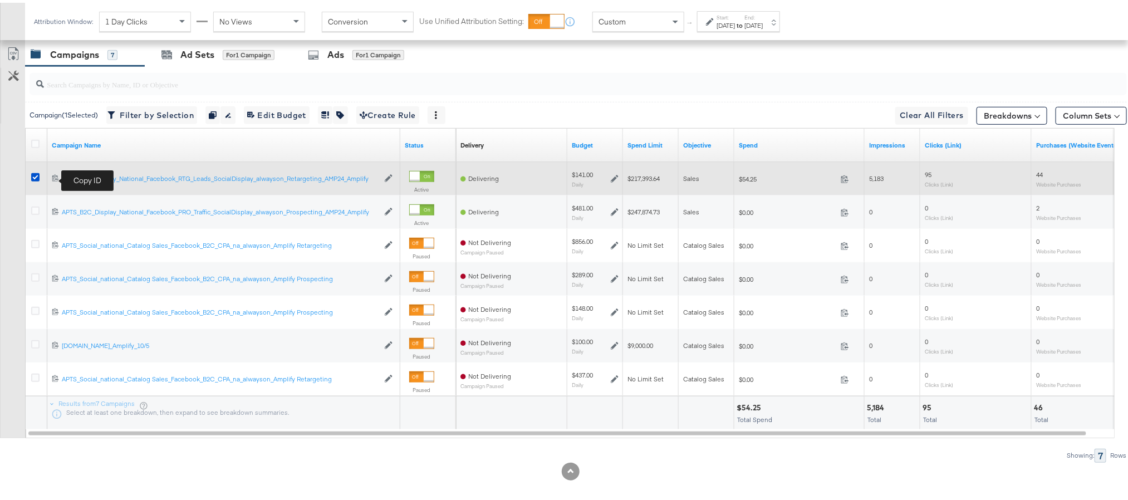
click at [54, 178] on icon at bounding box center [55, 175] width 6 height 7
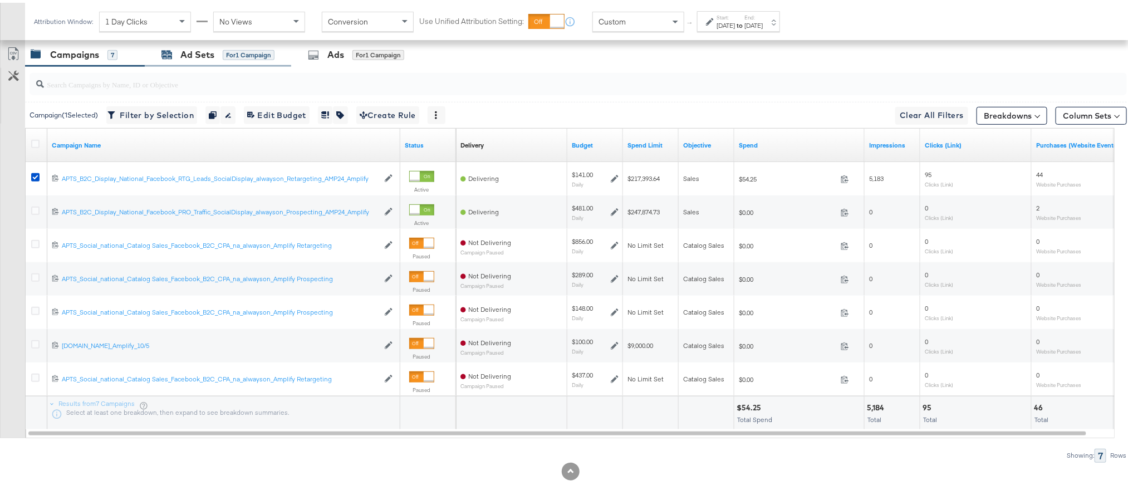
click at [194, 56] on div "Ad Sets" at bounding box center [197, 52] width 34 height 13
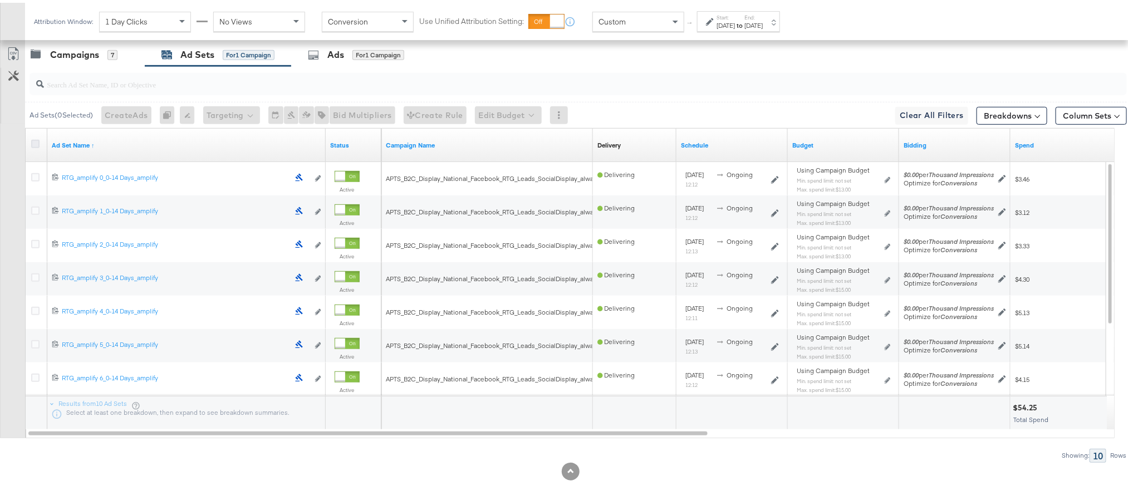
click at [32, 142] on icon at bounding box center [35, 141] width 8 height 8
click at [0, 0] on input "checkbox" at bounding box center [0, 0] width 0 height 0
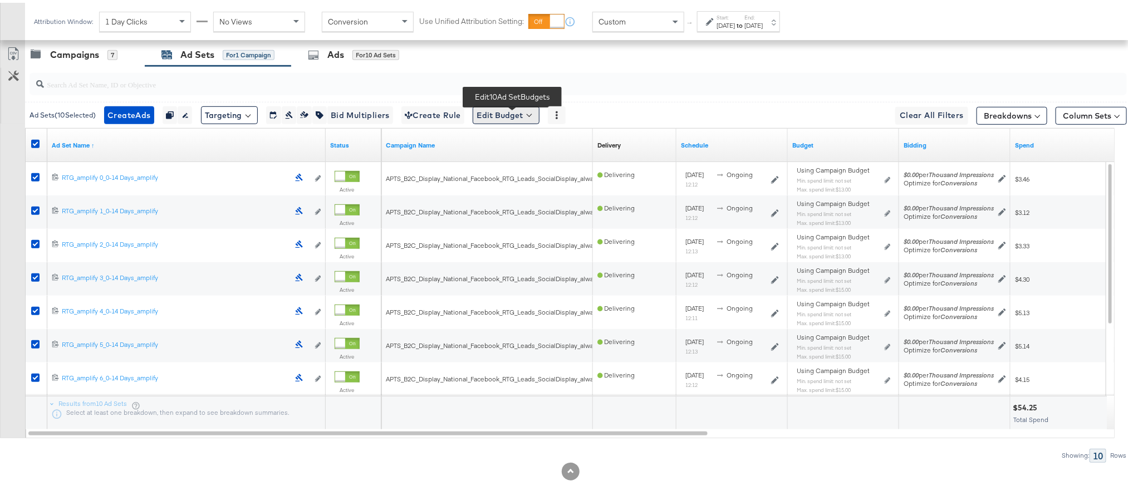
click at [508, 115] on button "Edit Budget" at bounding box center [506, 113] width 67 height 18
click at [512, 169] on span "Edit Ad Set Spend Limits" at bounding box center [519, 163] width 82 height 14
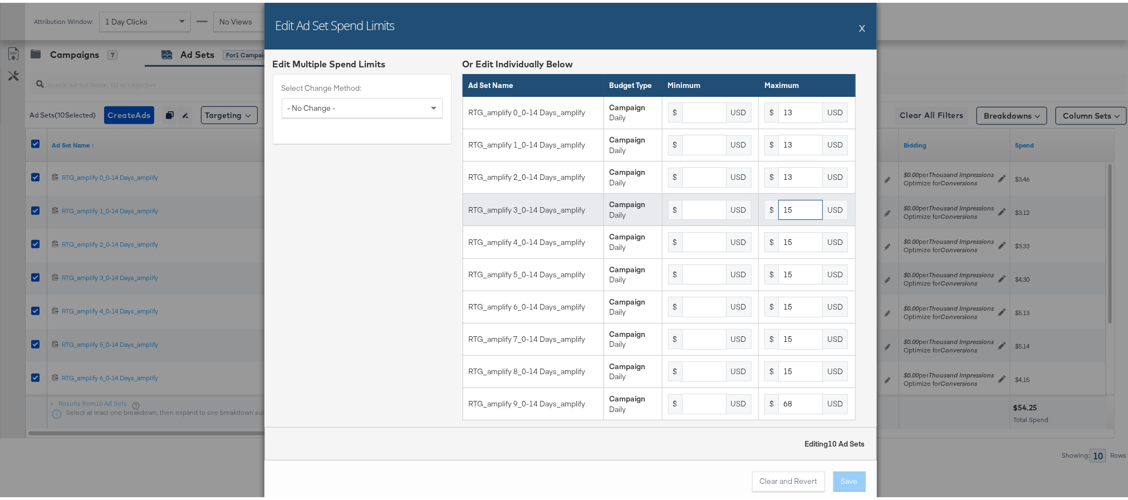
click at [781, 216] on input "15" at bounding box center [800, 207] width 45 height 21
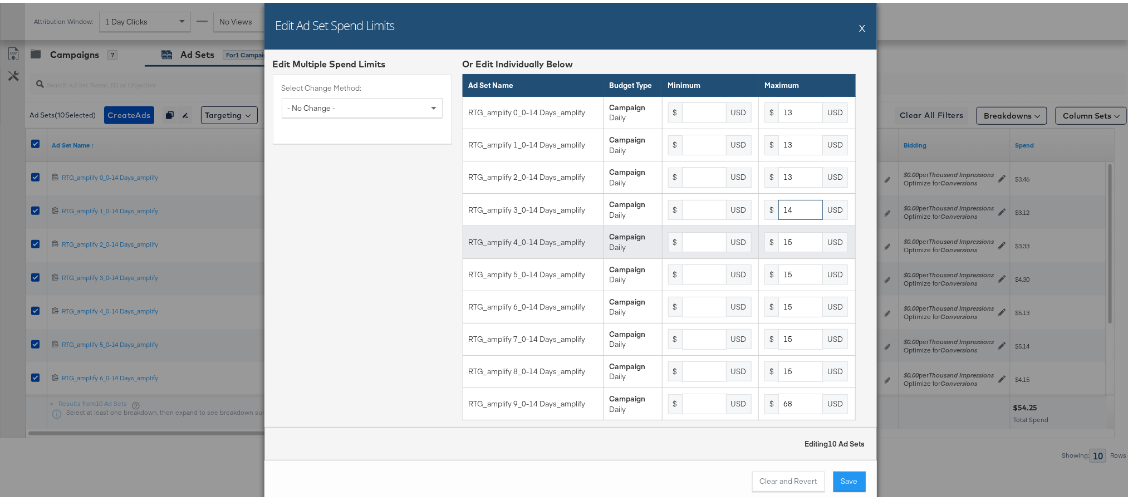
type input "14"
click at [778, 250] on input "15" at bounding box center [800, 239] width 45 height 21
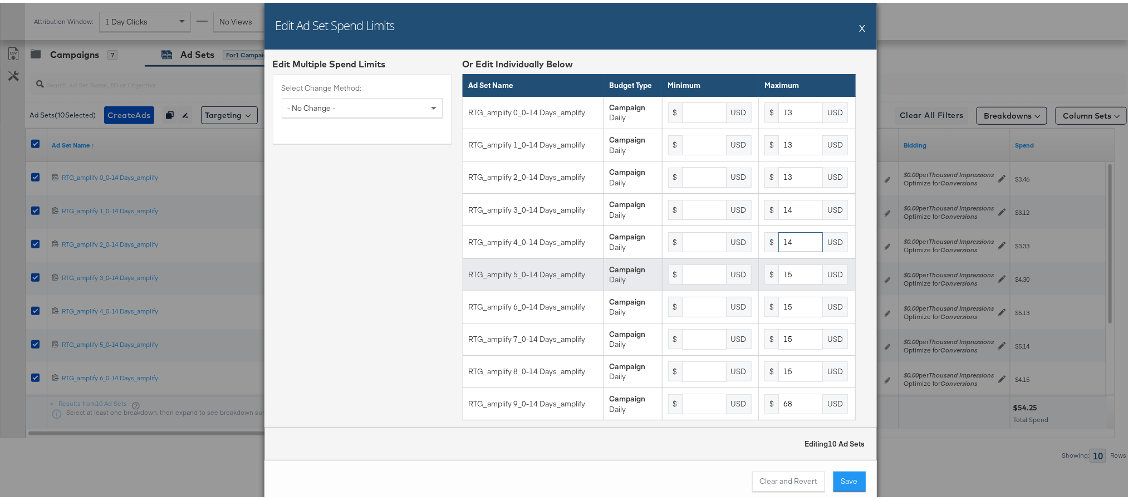
type input "14"
click at [785, 282] on input "15" at bounding box center [800, 272] width 45 height 21
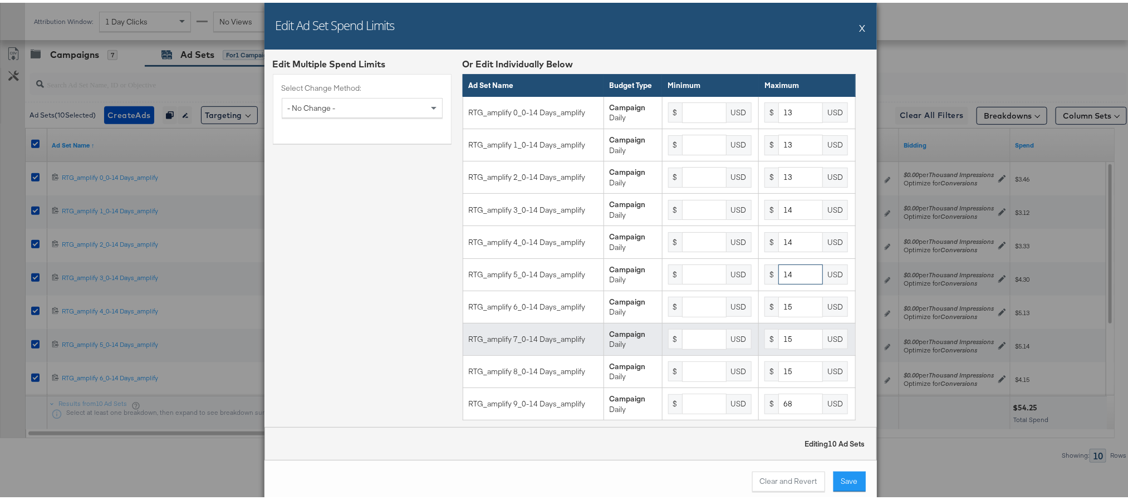
type input "14"
click at [793, 347] on input "15" at bounding box center [800, 336] width 45 height 21
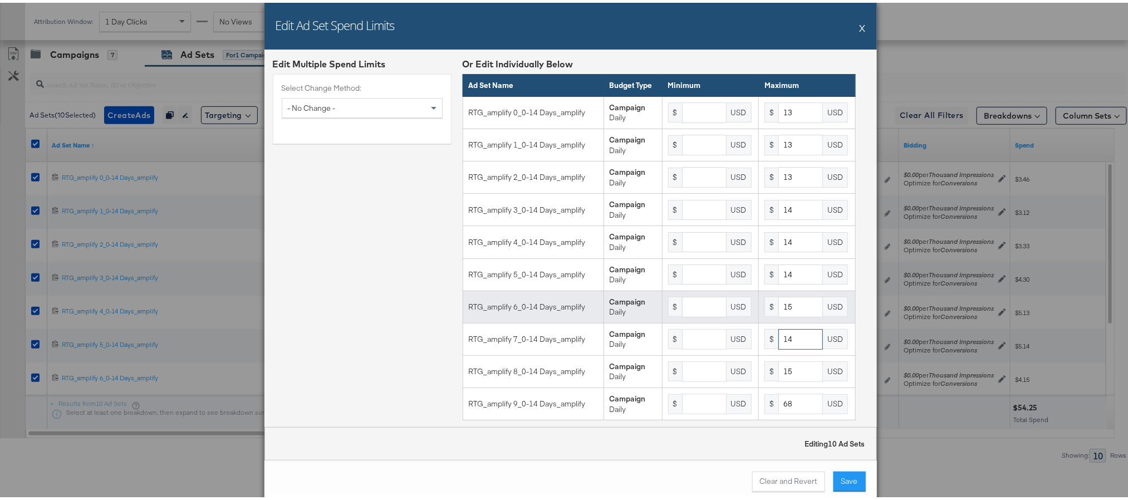
type input "14"
click at [792, 314] on input "15" at bounding box center [800, 304] width 45 height 21
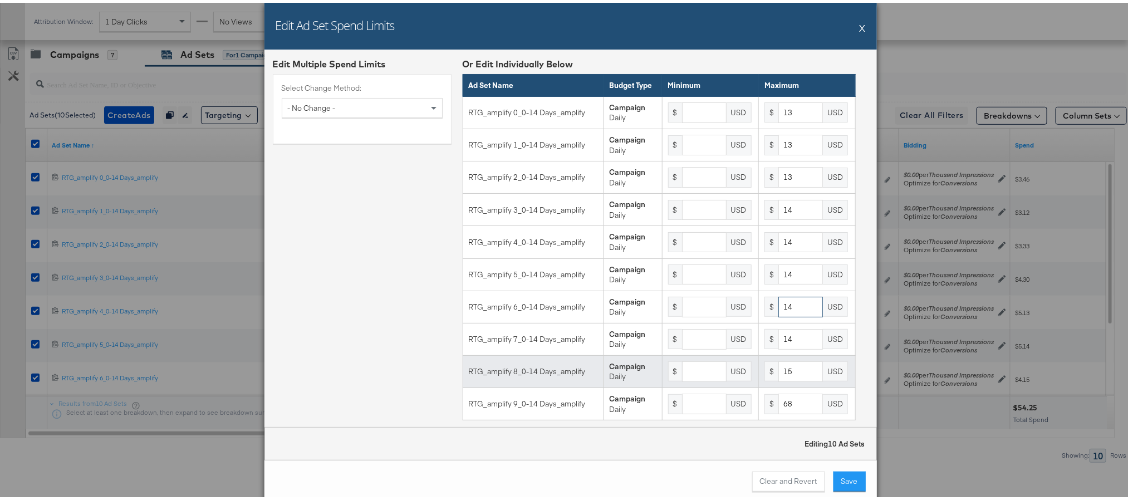
type input "14"
click at [785, 379] on input "15" at bounding box center [800, 368] width 45 height 21
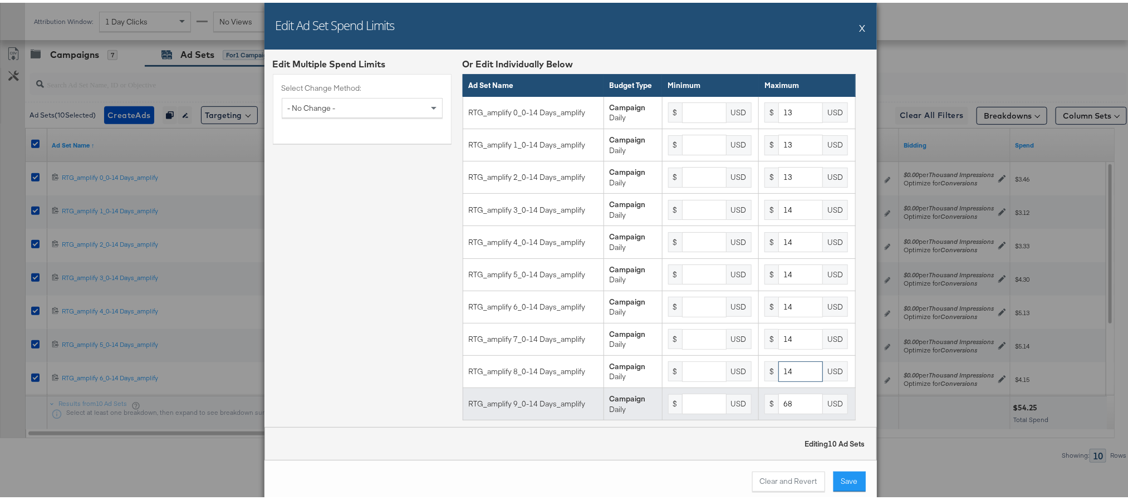
type input "14"
click at [784, 411] on input "68" at bounding box center [800, 401] width 45 height 21
type input "6"
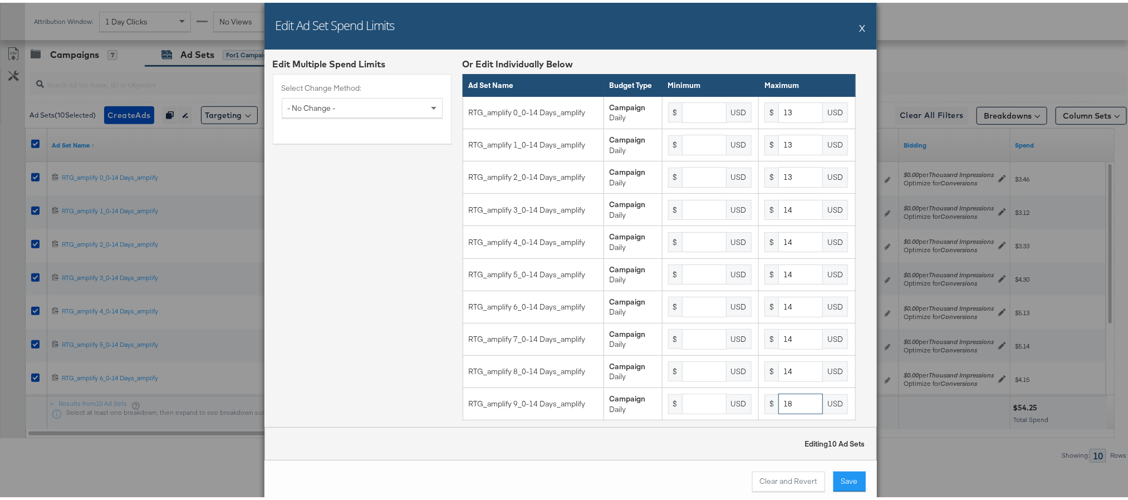
type input "18"
click at [850, 481] on button "Save" at bounding box center [849, 479] width 32 height 20
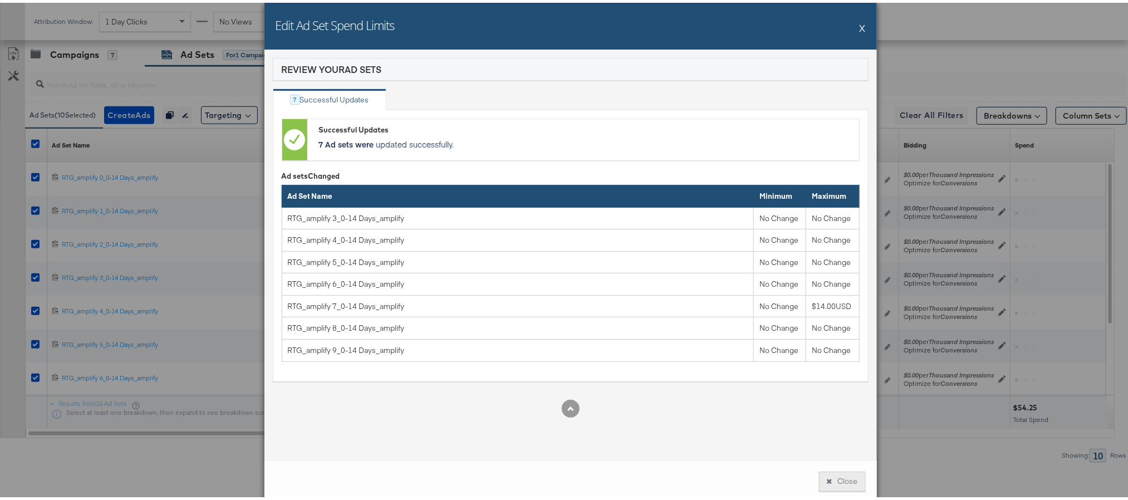
click at [835, 481] on button "Close" at bounding box center [842, 479] width 47 height 20
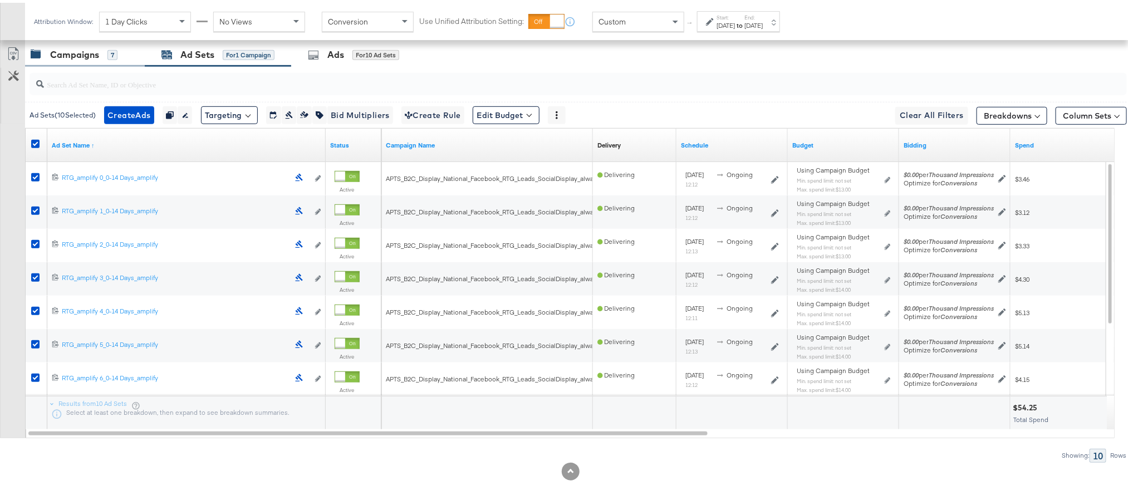
click at [88, 57] on div "Campaigns" at bounding box center [74, 52] width 49 height 13
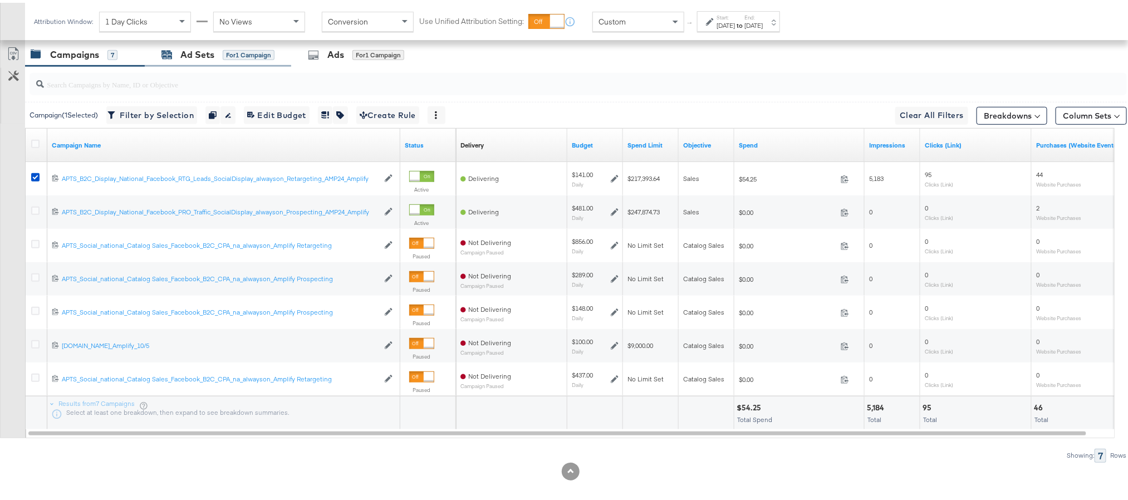
click at [199, 55] on div "Ad Sets" at bounding box center [197, 52] width 34 height 13
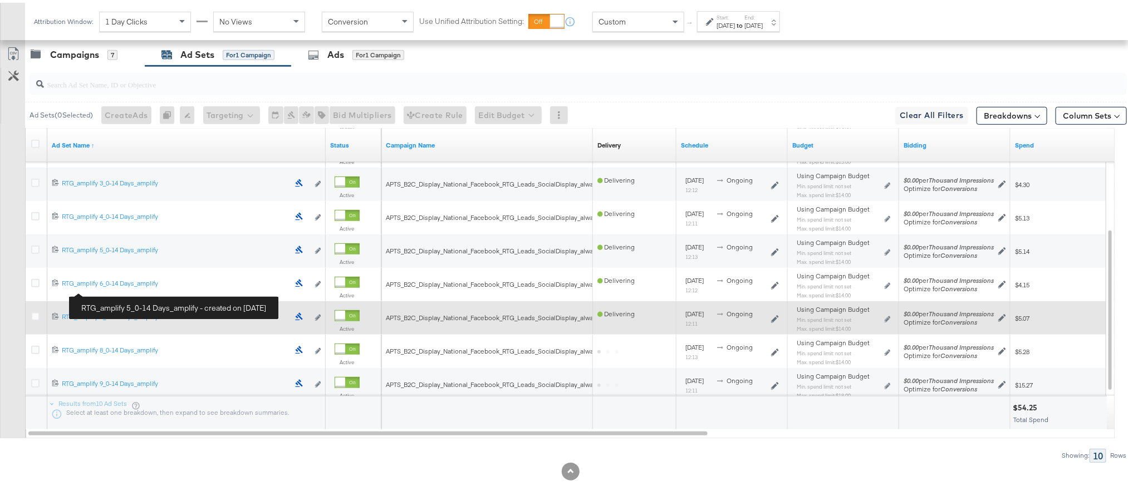
scroll to position [327, 0]
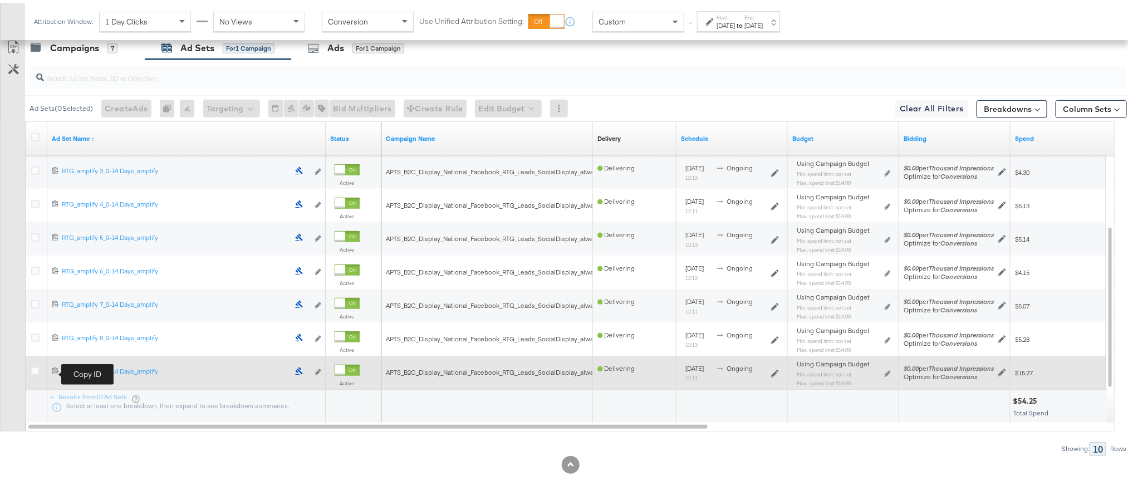
click at [57, 368] on icon at bounding box center [55, 368] width 6 height 7
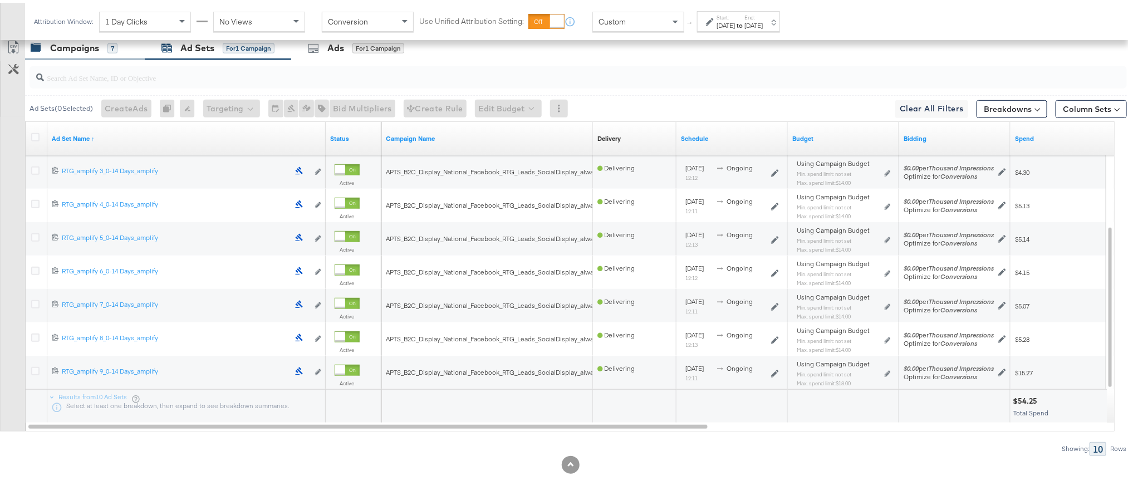
click at [96, 50] on div "Campaigns" at bounding box center [74, 45] width 49 height 13
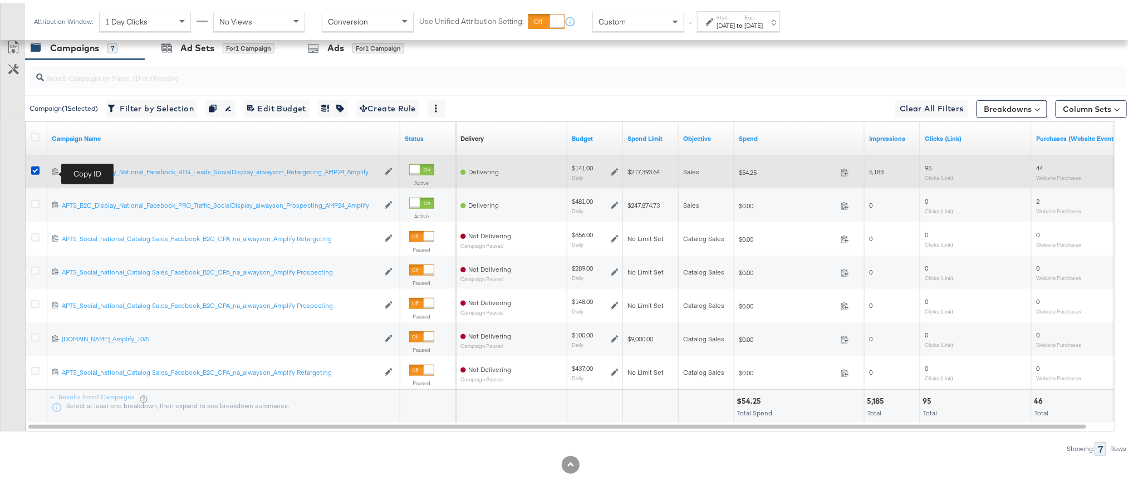
click at [57, 170] on icon at bounding box center [55, 168] width 7 height 7
